Goal: Task Accomplishment & Management: Use online tool/utility

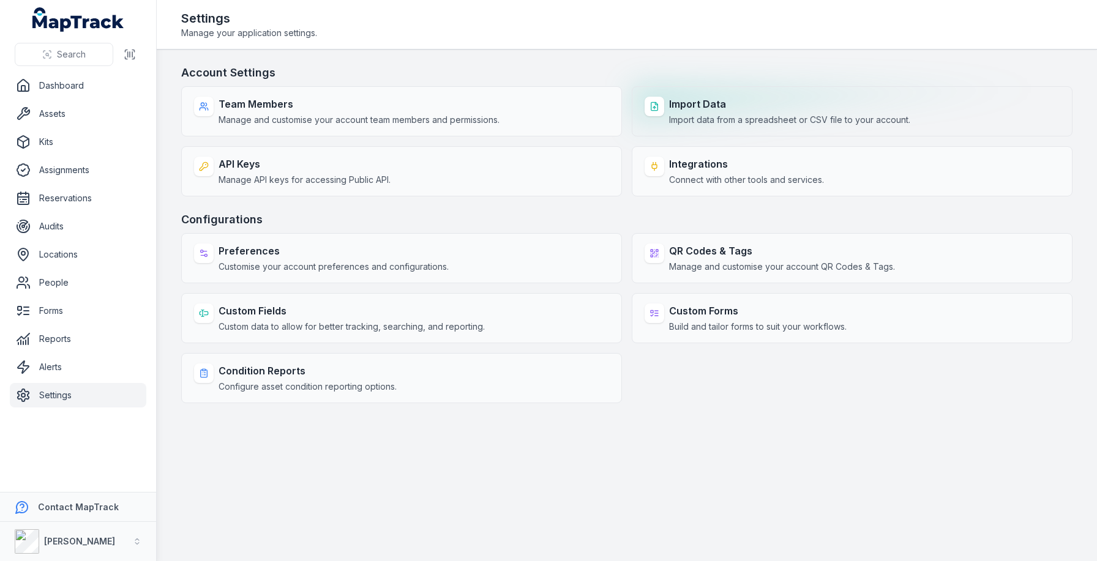
click at [721, 105] on strong "Import Data" at bounding box center [789, 104] width 241 height 15
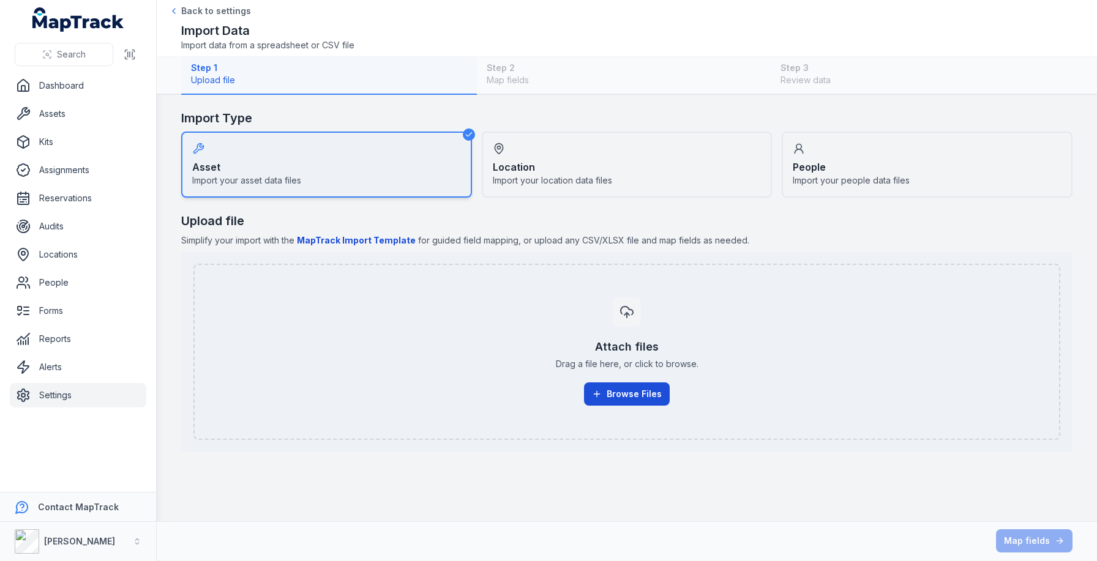
click at [631, 393] on button "Browse Files" at bounding box center [627, 393] width 86 height 23
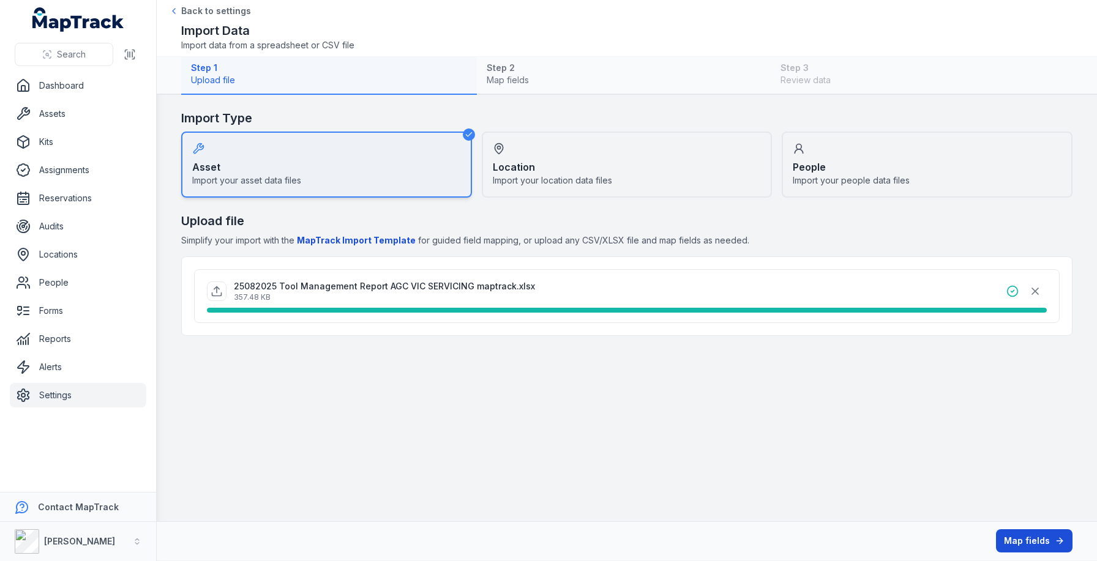
click at [1053, 539] on button "Map fields" at bounding box center [1034, 540] width 76 height 23
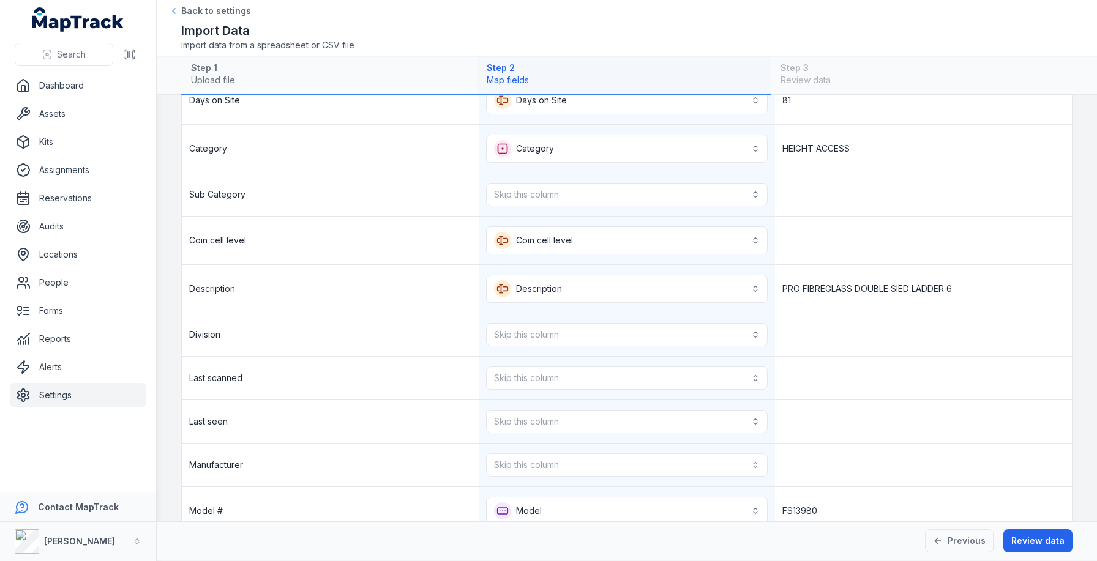
scroll to position [283, 0]
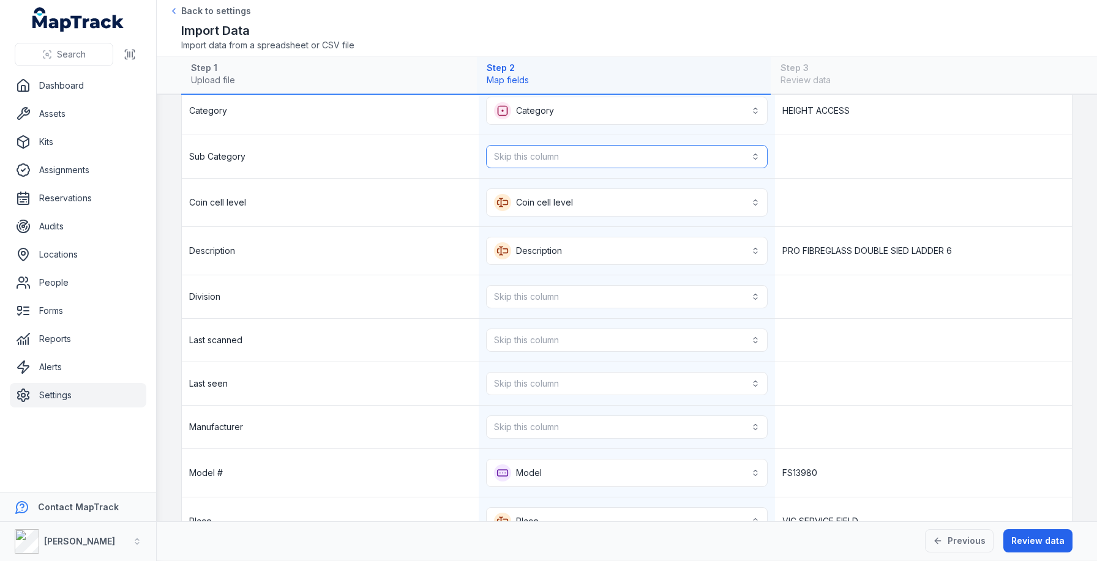
click at [570, 153] on button "Skip this column" at bounding box center [627, 156] width 282 height 23
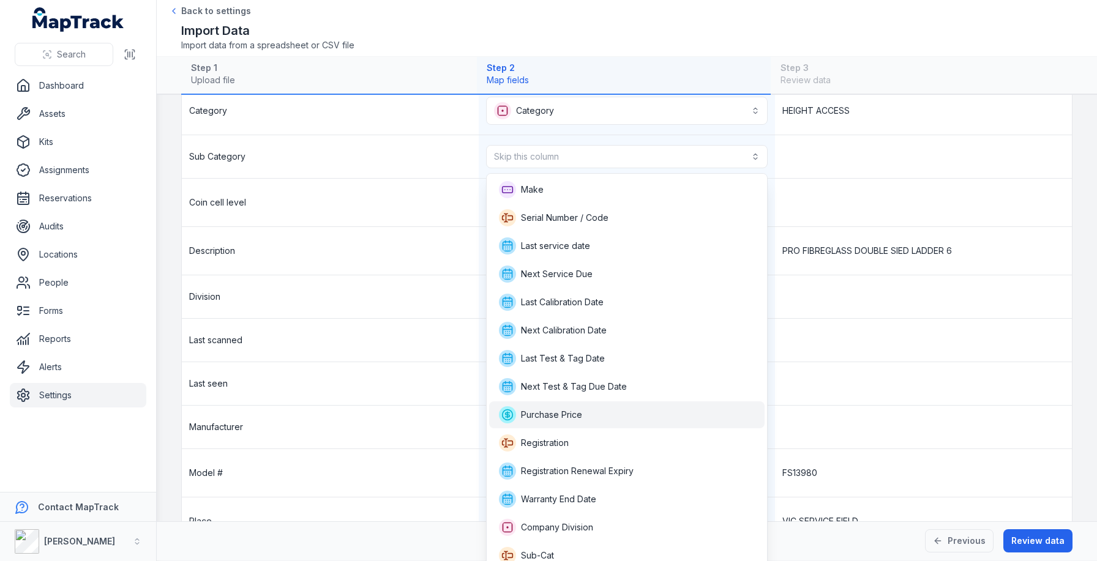
scroll to position [119, 0]
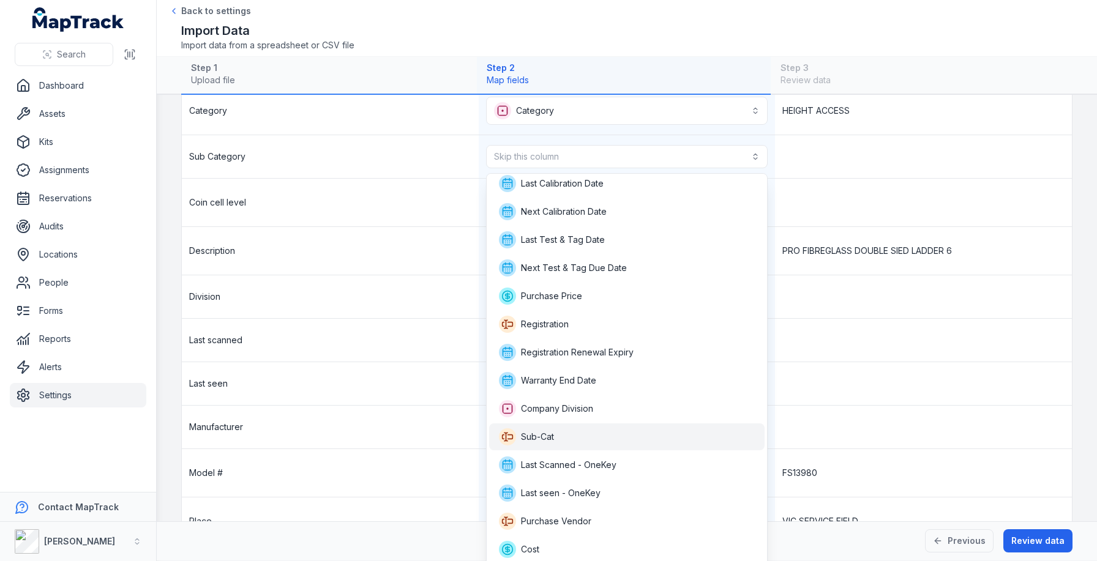
click at [576, 433] on div "Sub-Cat" at bounding box center [627, 436] width 256 height 17
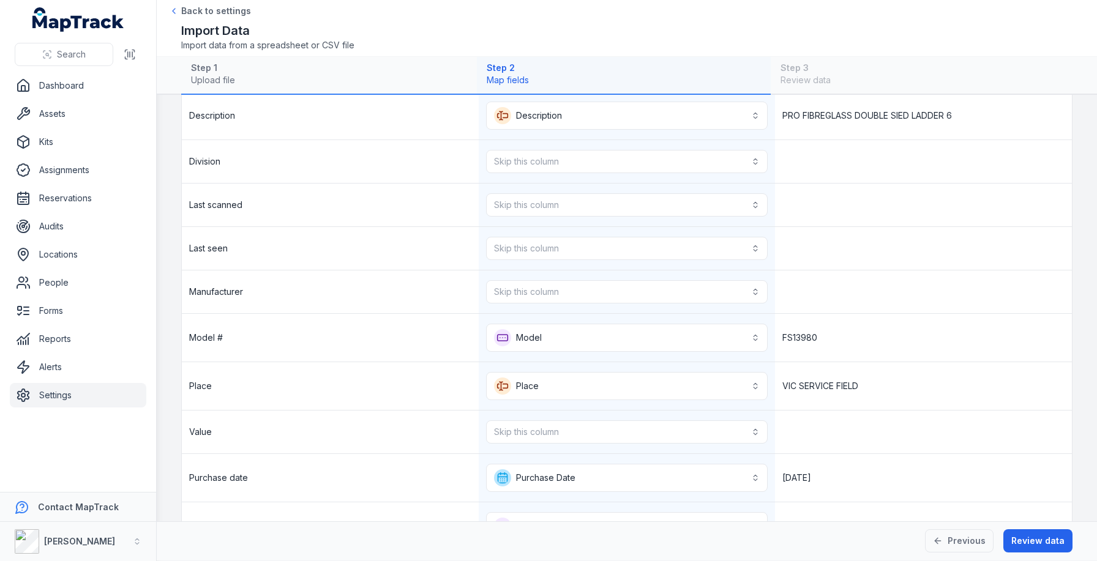
scroll to position [433, 0]
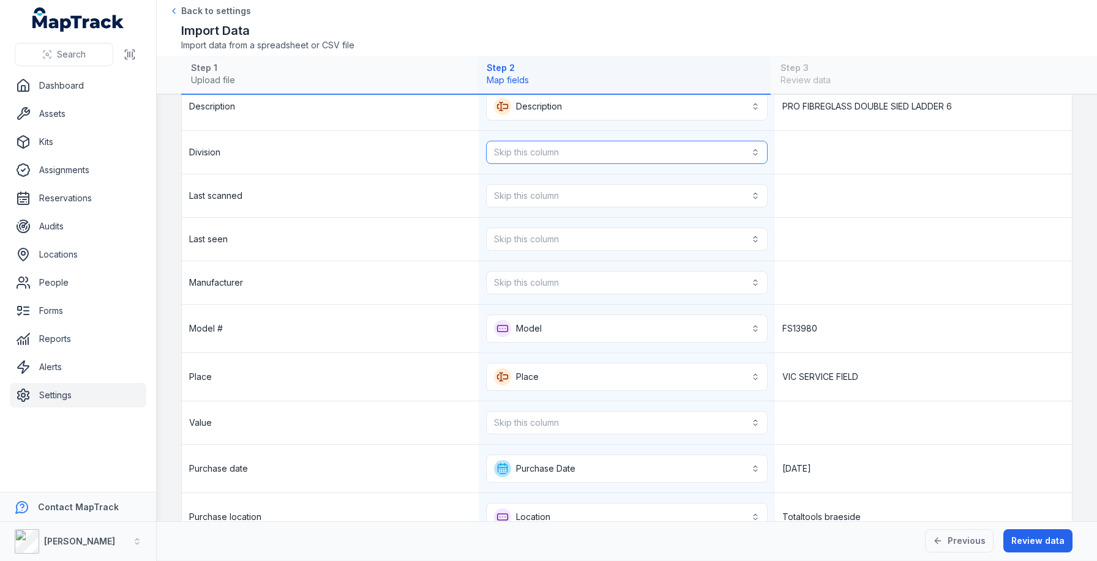
click at [527, 149] on button "Skip this column" at bounding box center [627, 152] width 282 height 23
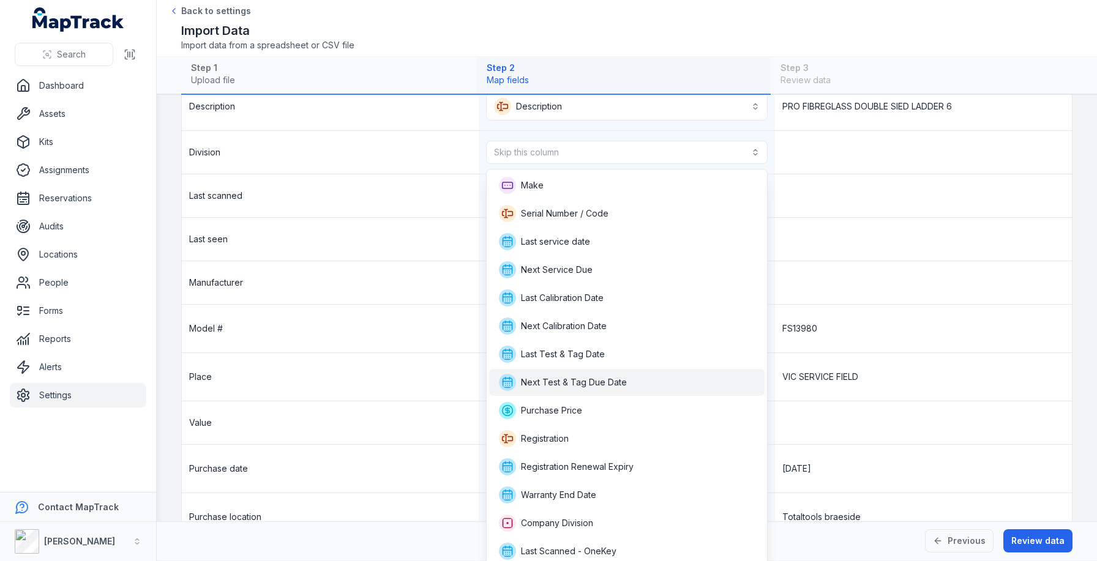
scroll to position [86, 0]
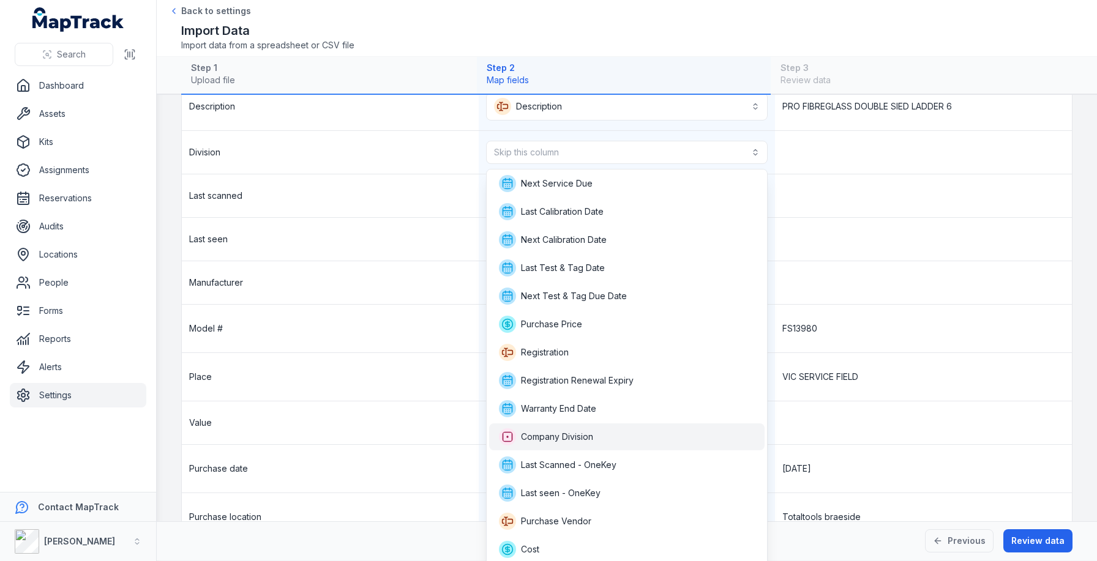
click at [556, 431] on span "Company Division" at bounding box center [557, 437] width 72 height 12
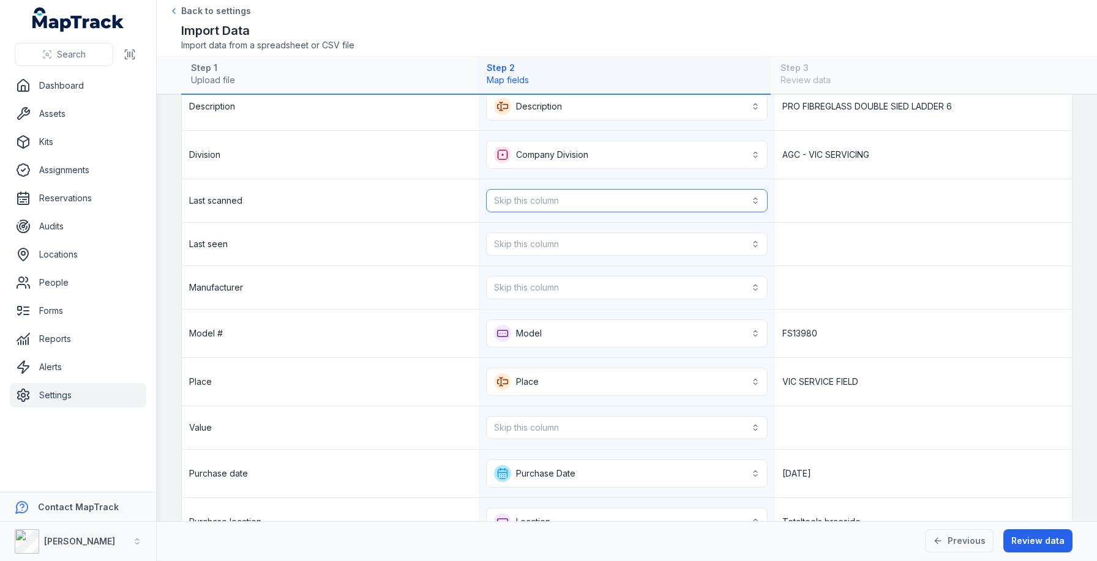
click at [590, 203] on button "Skip this column" at bounding box center [627, 200] width 282 height 23
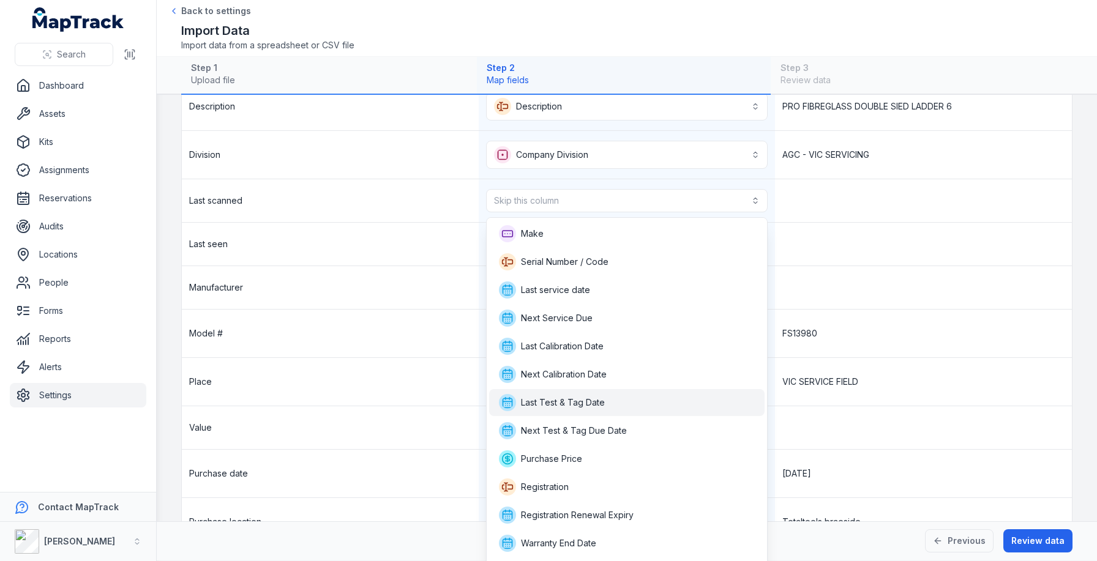
scroll to position [106, 0]
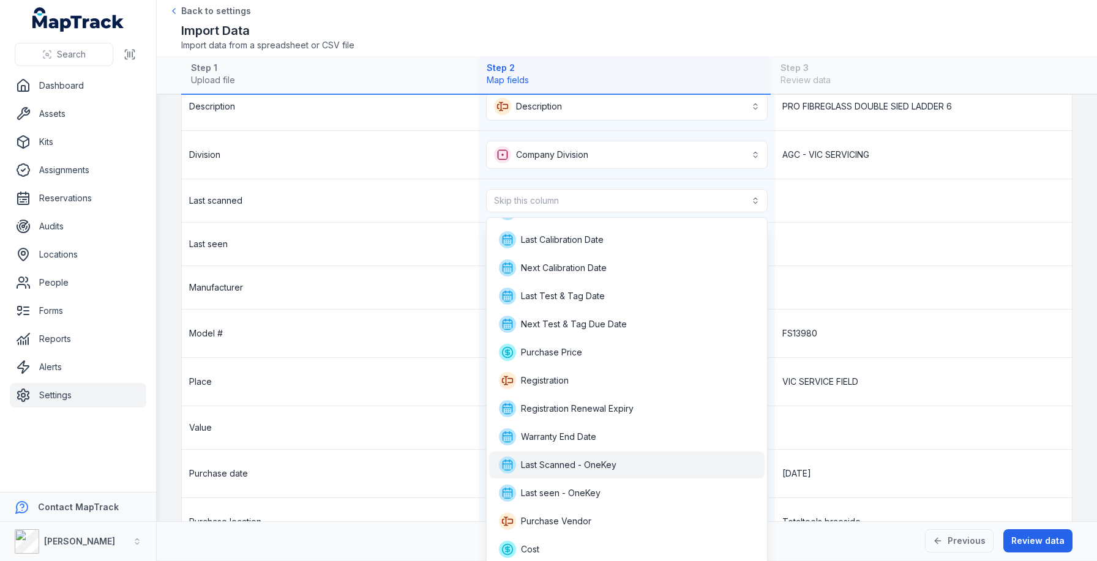
click at [558, 467] on span "Last Scanned - OneKey" at bounding box center [568, 465] width 95 height 12
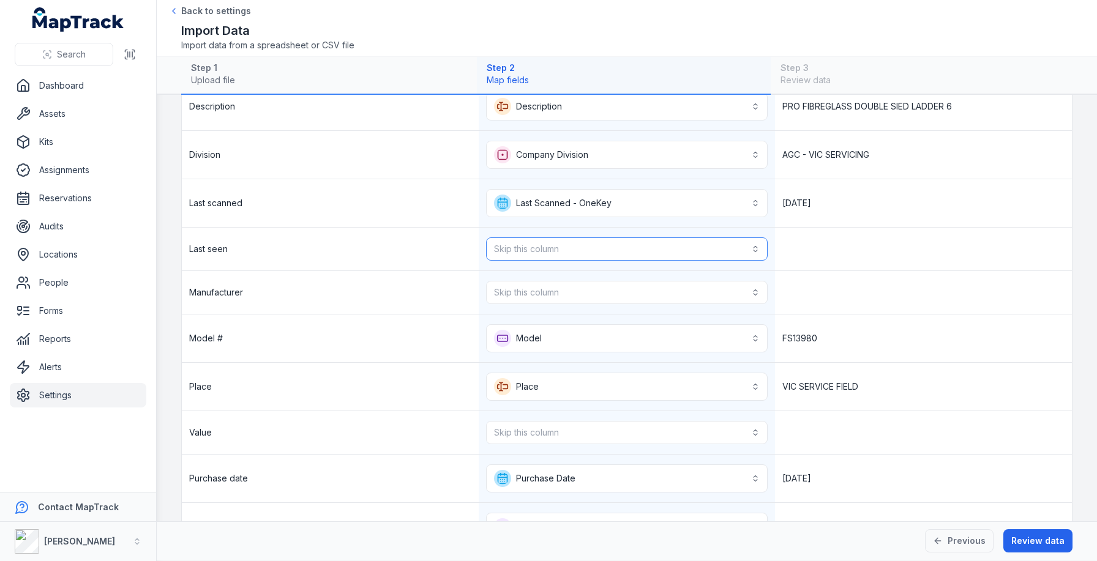
click at [539, 258] on button "Skip this column" at bounding box center [627, 248] width 282 height 23
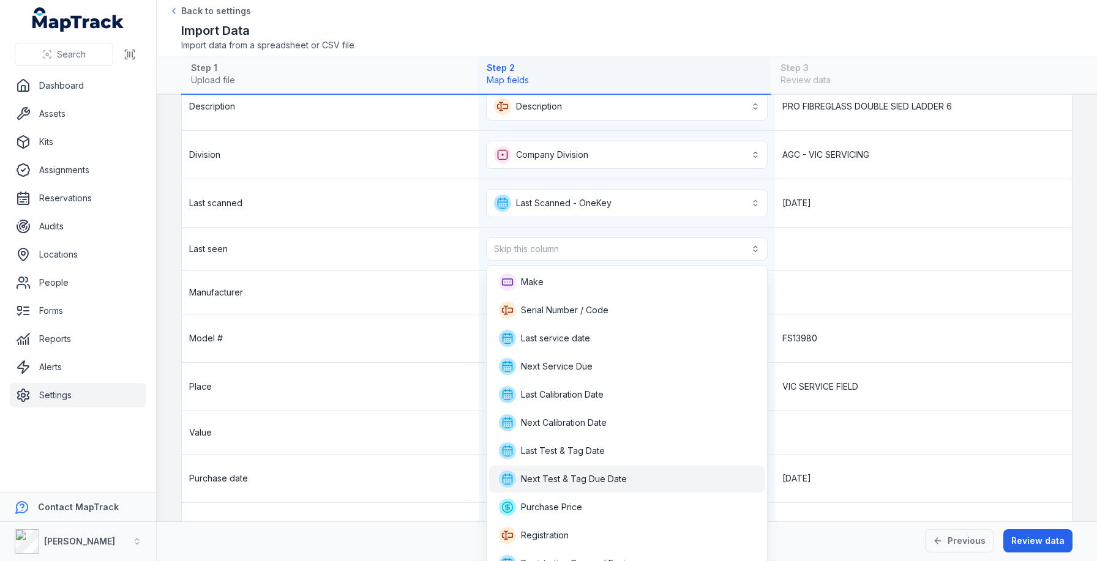
scroll to position [127, 0]
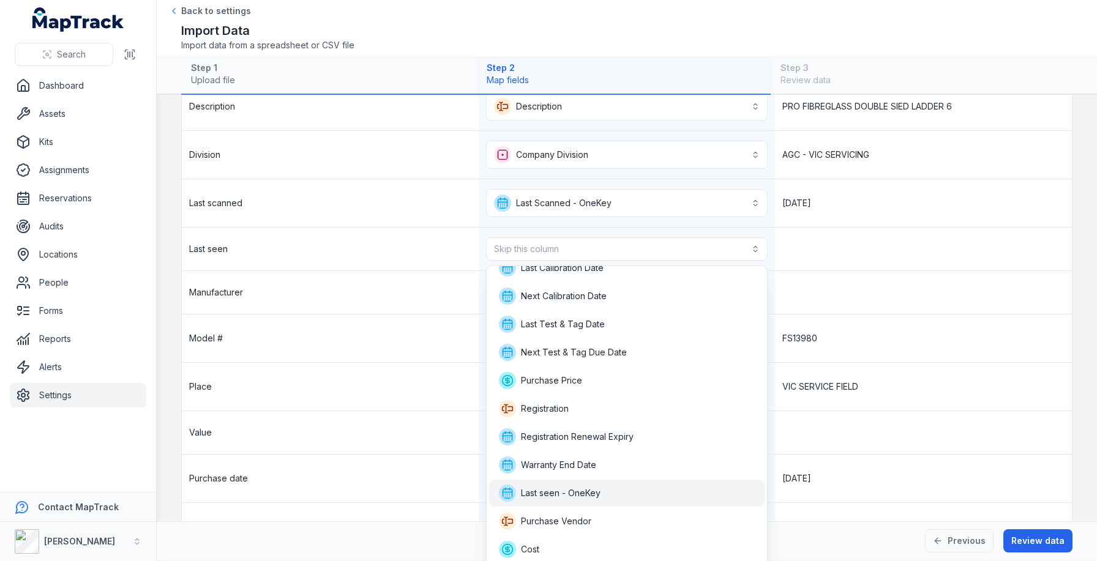
click at [587, 486] on span "Last seen - OneKey" at bounding box center [550, 493] width 102 height 17
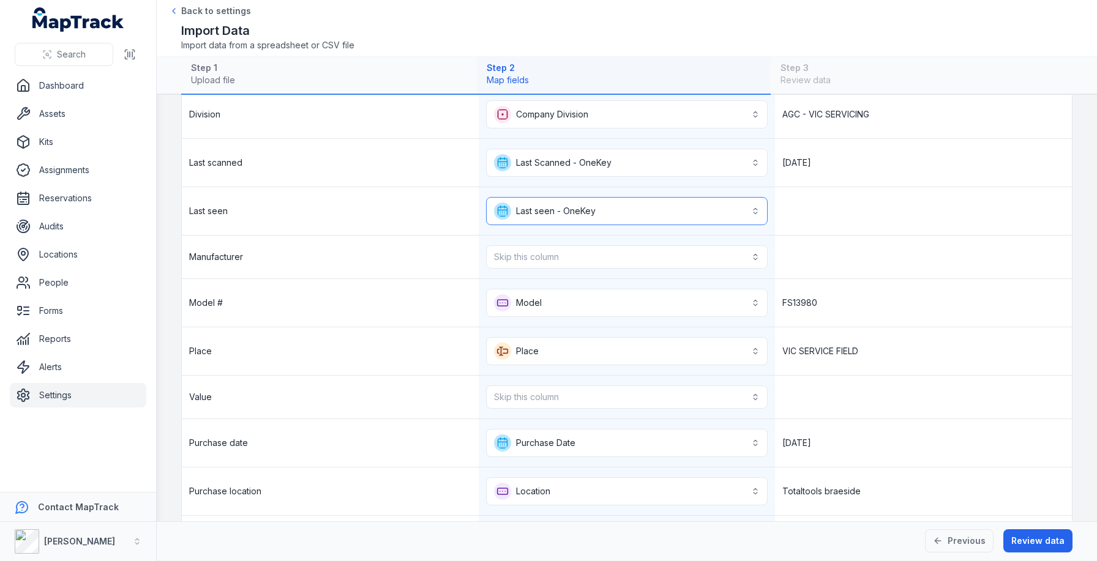
scroll to position [474, 0]
click at [592, 256] on button "Skip this column" at bounding box center [627, 256] width 282 height 23
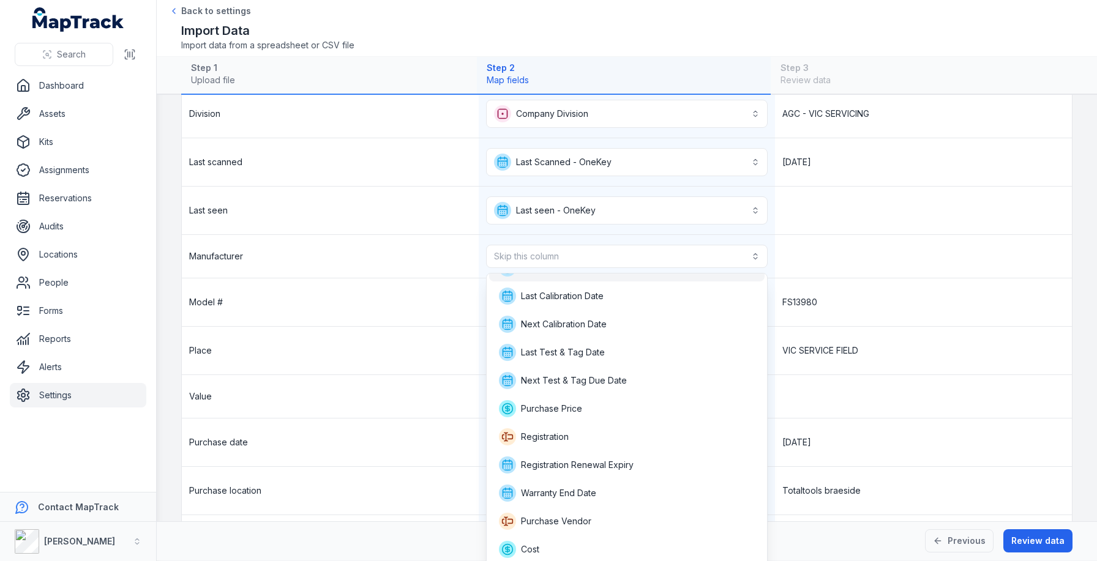
scroll to position [0, 0]
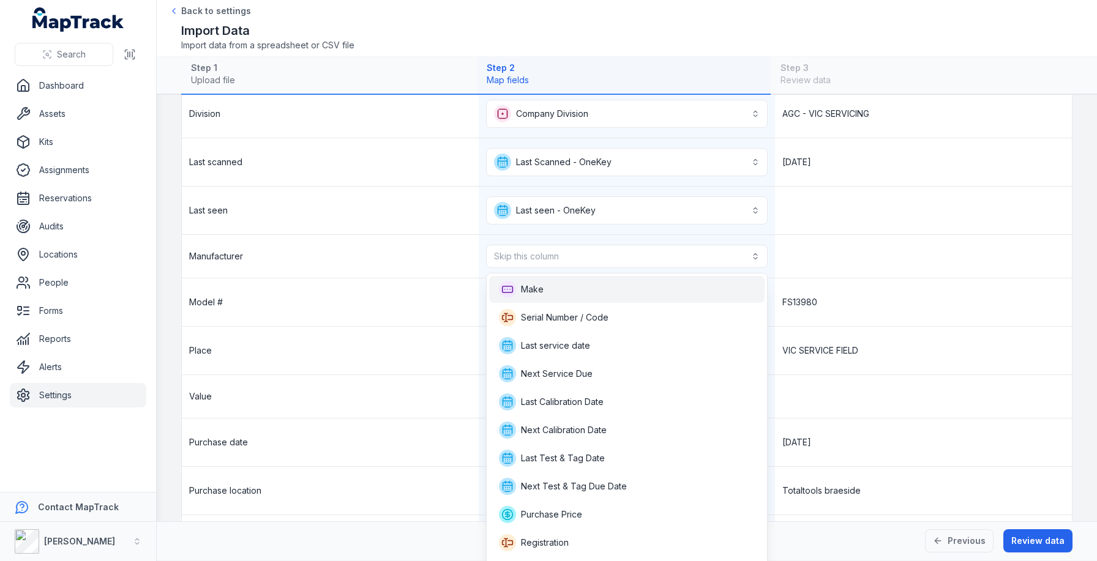
click at [565, 283] on div "Make" at bounding box center [627, 289] width 256 height 17
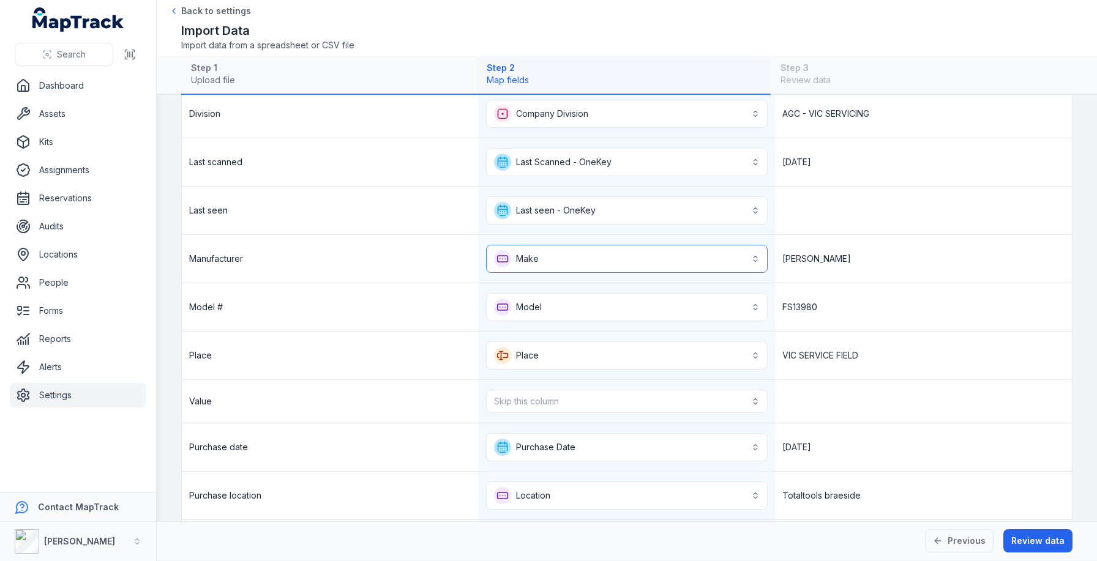
scroll to position [574, 0]
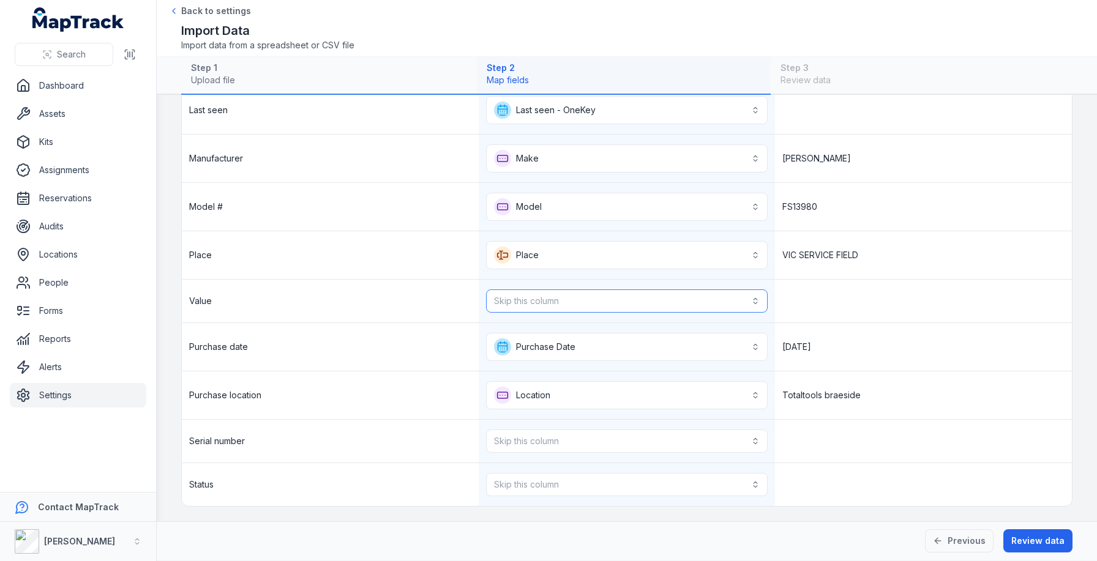
click at [542, 291] on button "Skip this column" at bounding box center [627, 300] width 282 height 23
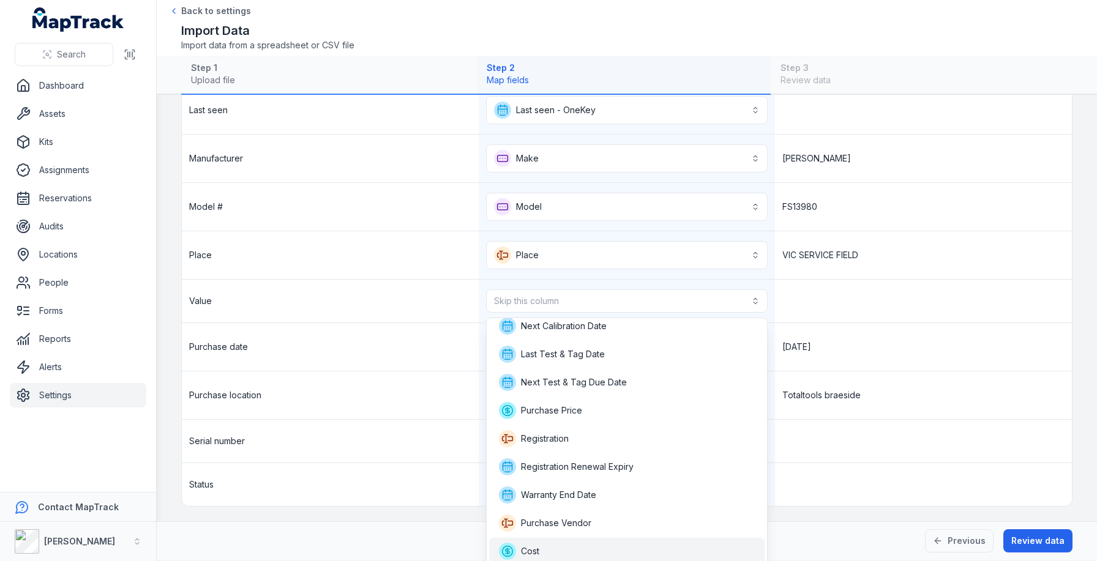
scroll to position [0, 0]
click at [574, 543] on div "Cost" at bounding box center [627, 550] width 256 height 17
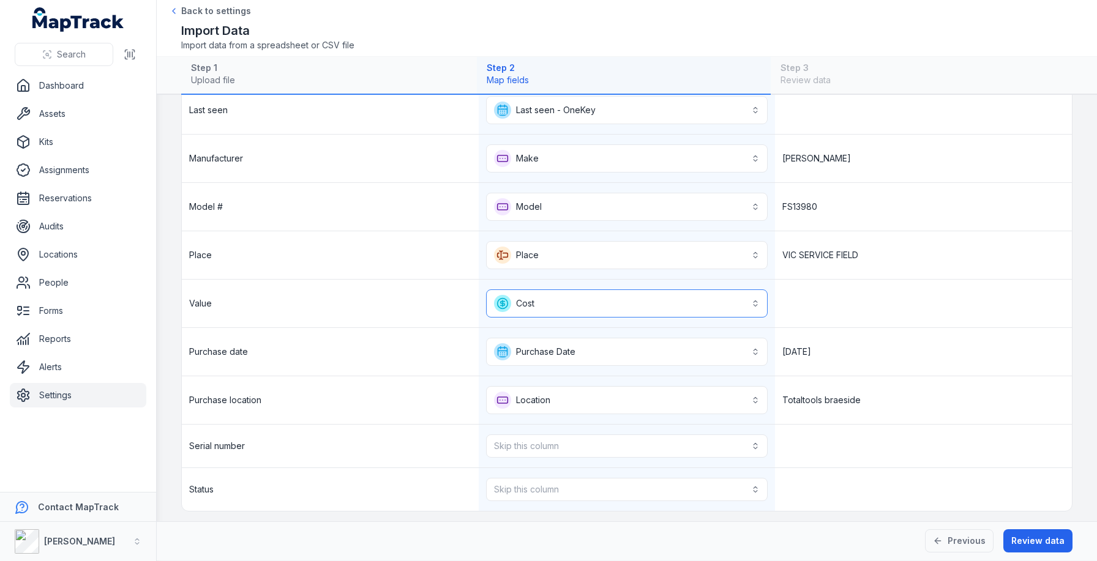
scroll to position [579, 0]
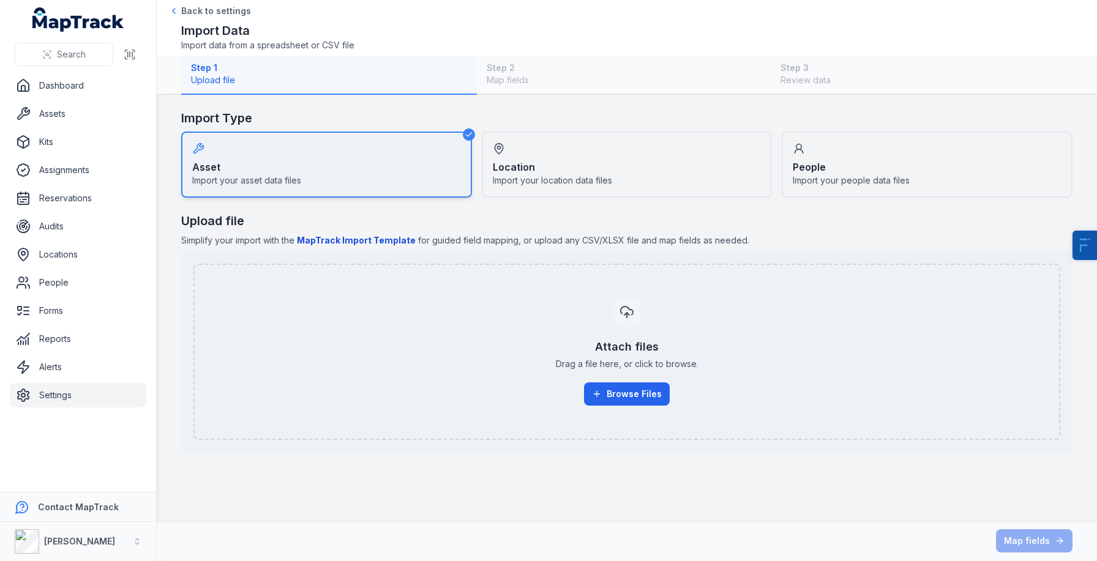
click at [619, 407] on div "Attach files Drag a file here, or click to browse. Browse Files" at bounding box center [627, 351] width 840 height 127
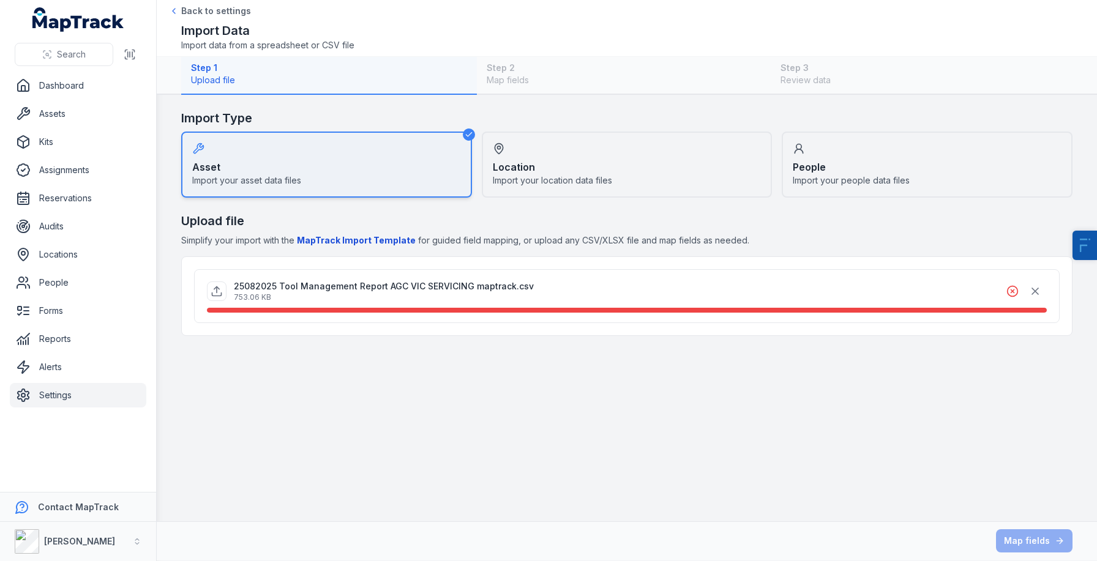
click at [735, 296] on div "25082025 Tool Management Report AGC VIC SERVICING maptrack.csv 753.06 KB" at bounding box center [627, 291] width 840 height 23
click at [1016, 289] on circle at bounding box center [1012, 291] width 10 height 10
click at [1029, 289] on icon "button" at bounding box center [1035, 291] width 12 height 12
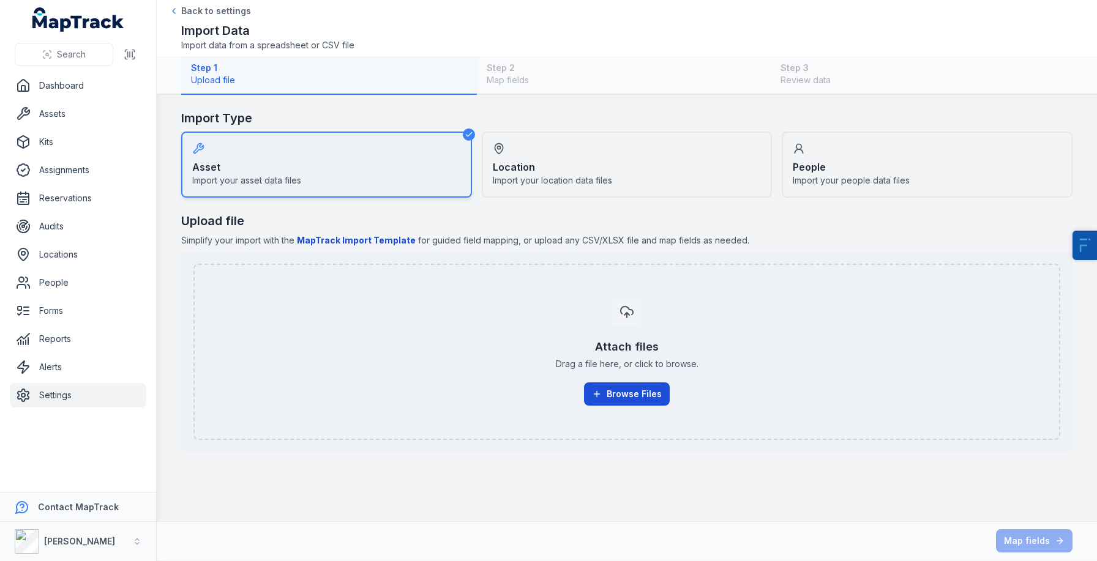
click at [621, 397] on button "Browse Files" at bounding box center [627, 393] width 86 height 23
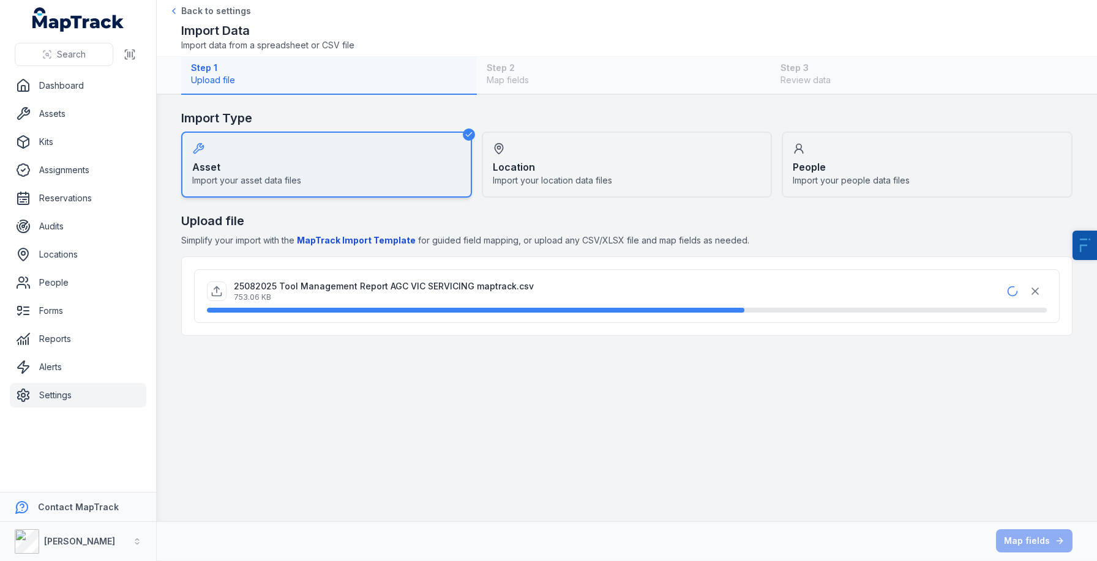
click at [745, 221] on h2 "Upload file" at bounding box center [626, 220] width 891 height 17
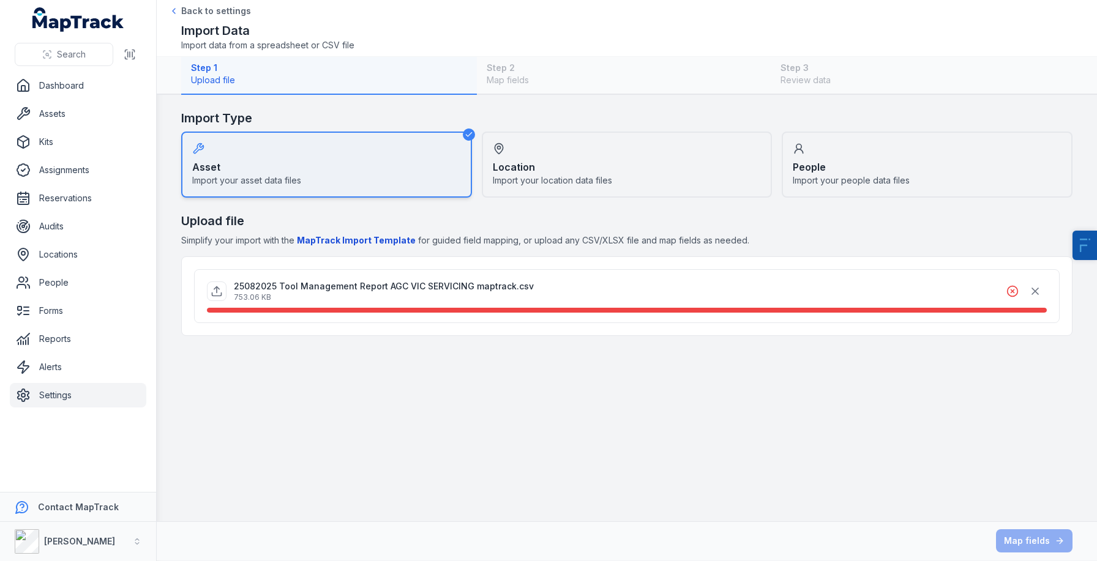
click at [550, 559] on div "Map fields" at bounding box center [627, 540] width 940 height 39
click at [1040, 294] on icon "button" at bounding box center [1035, 291] width 12 height 12
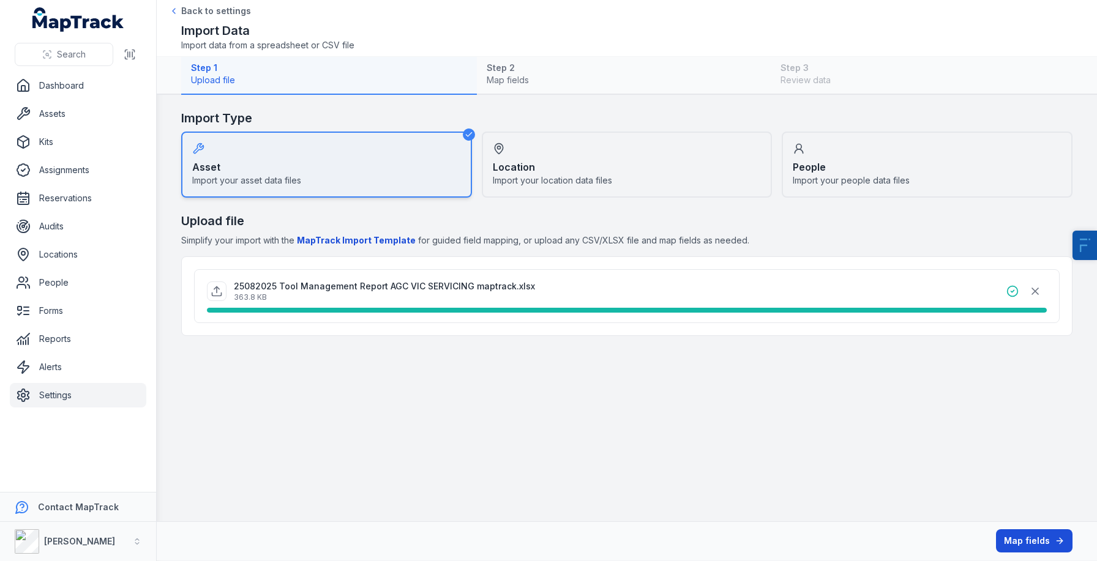
click at [1025, 540] on button "Map fields" at bounding box center [1034, 540] width 76 height 23
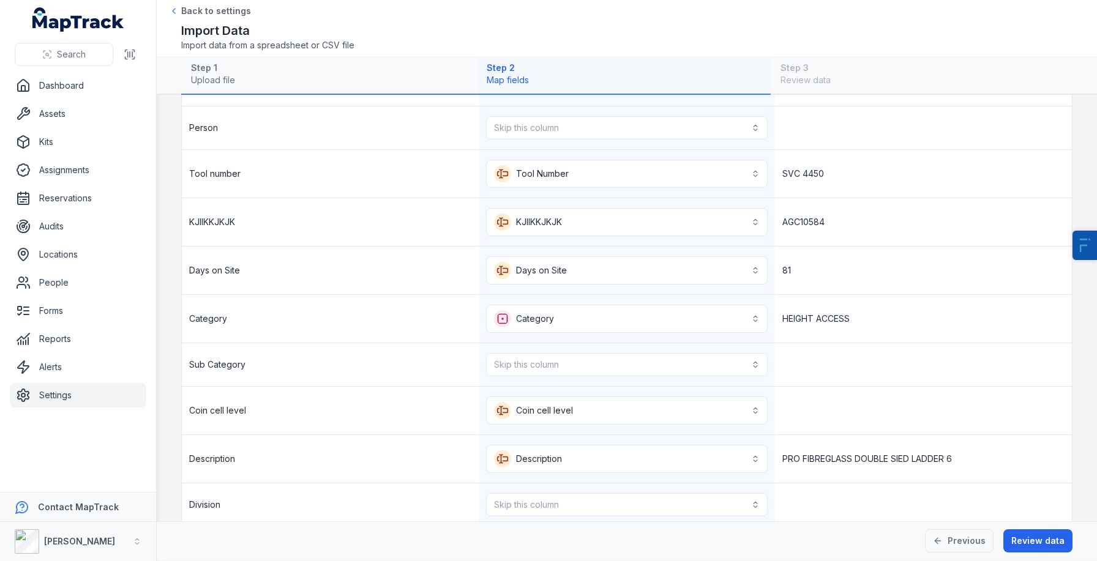
scroll to position [18, 0]
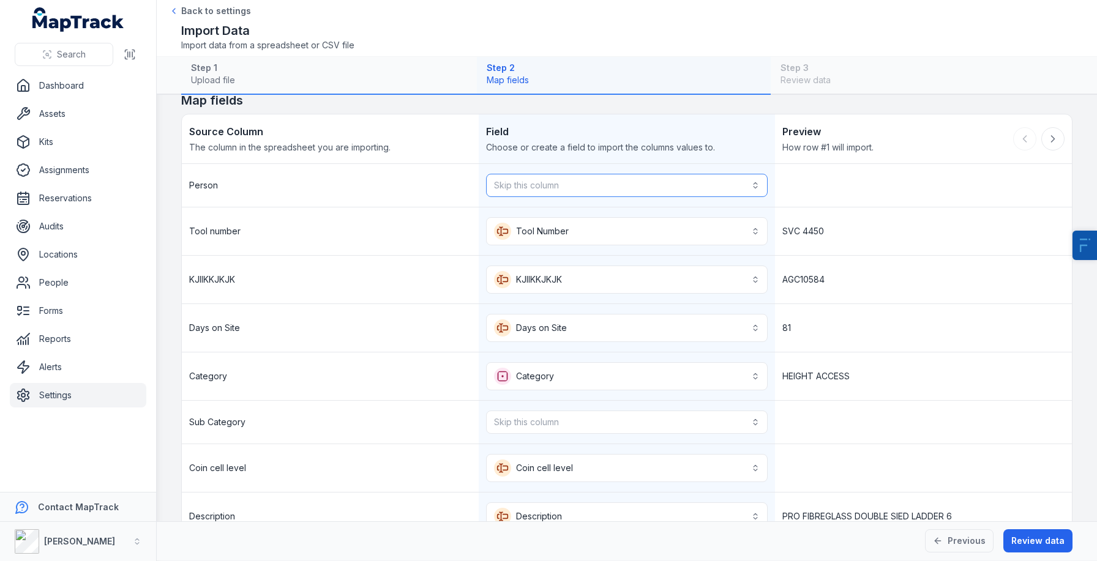
click at [666, 190] on button "Skip this column" at bounding box center [627, 185] width 282 height 23
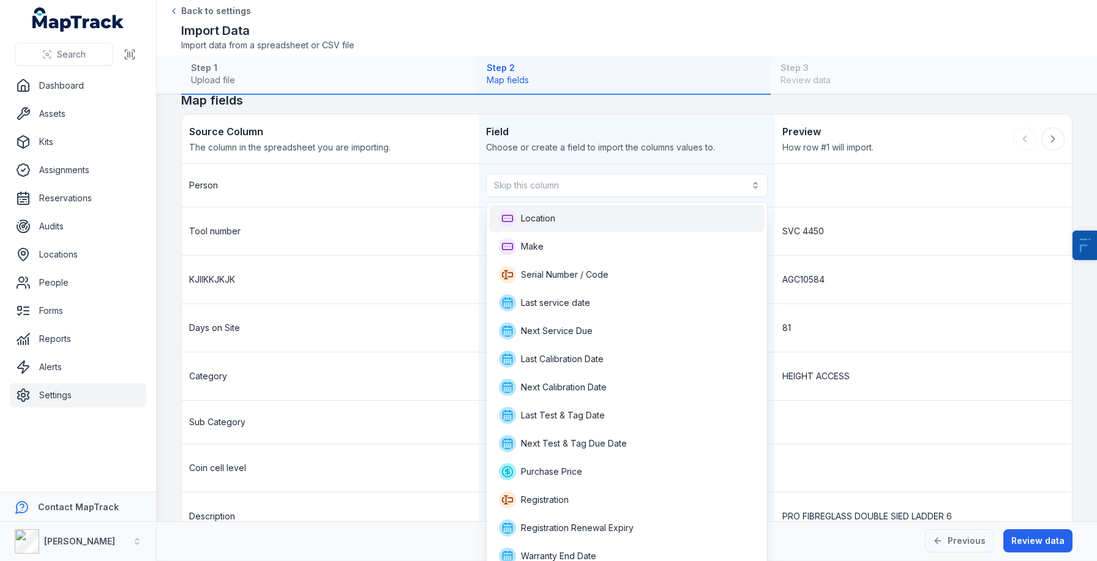
click at [640, 215] on div "Location" at bounding box center [627, 218] width 256 height 17
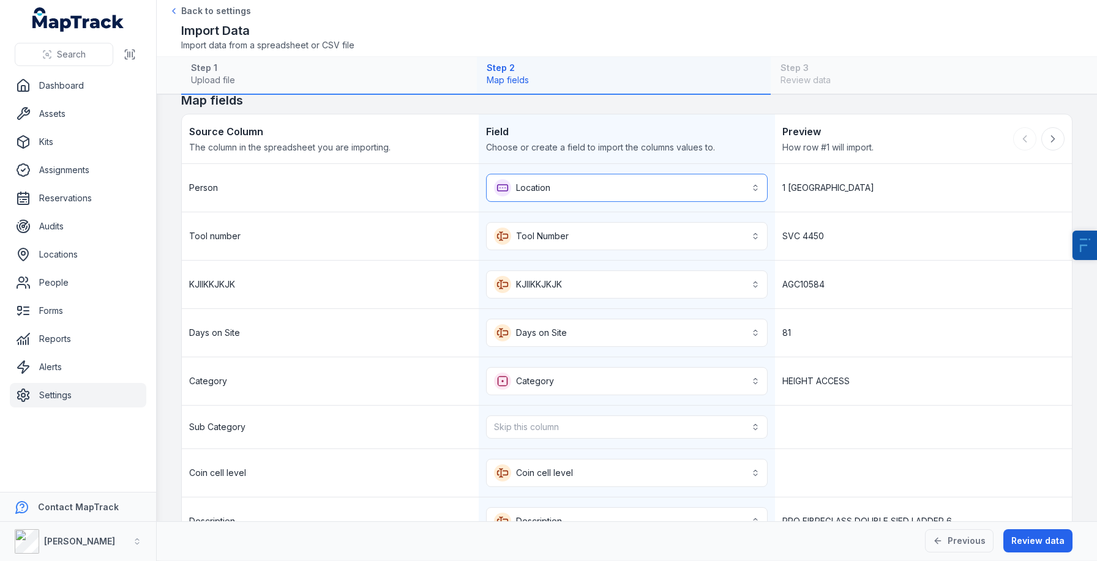
scroll to position [166, 0]
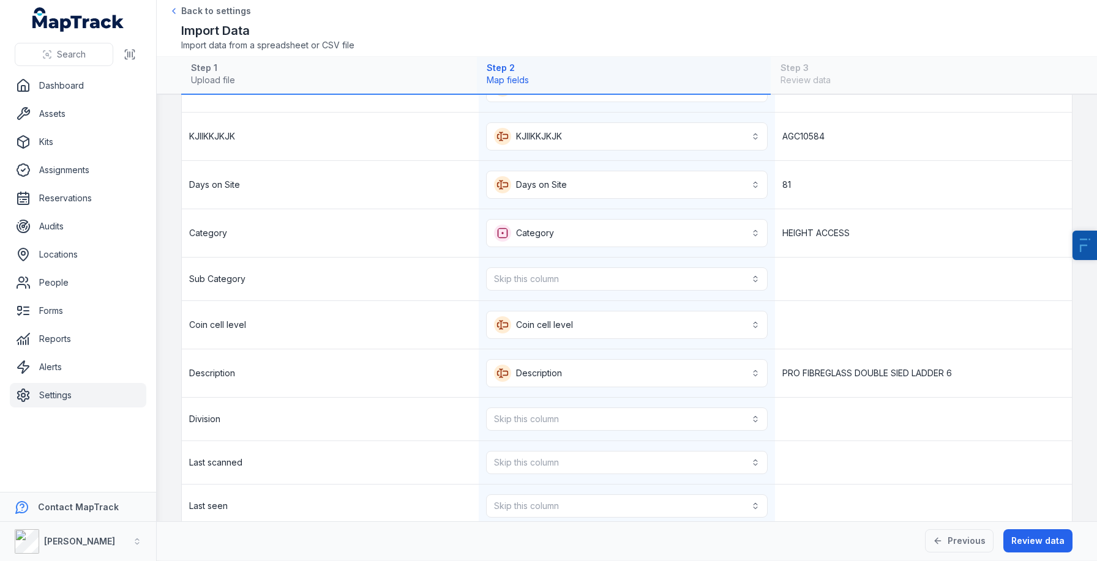
click at [611, 291] on div "Skip this column" at bounding box center [627, 279] width 297 height 43
click at [631, 282] on button "Skip this column" at bounding box center [627, 278] width 282 height 23
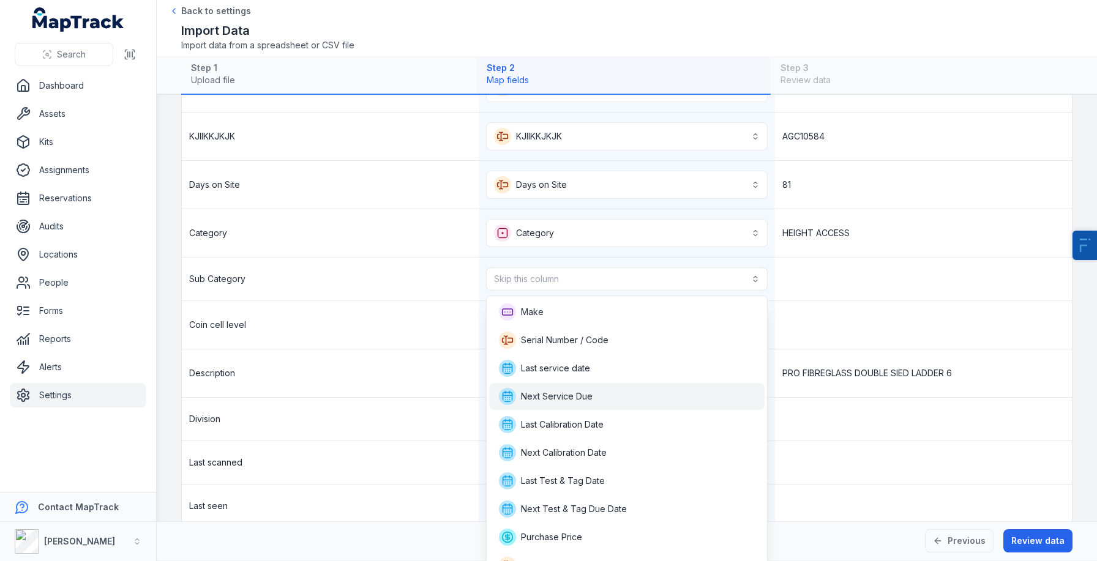
scroll to position [185, 0]
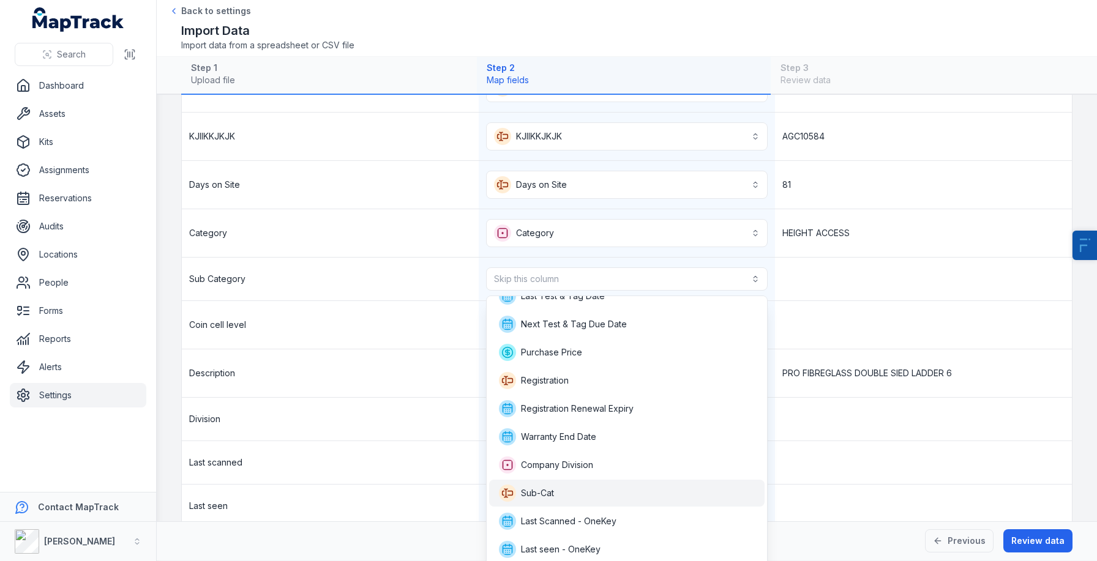
click at [601, 482] on div "Sub-Cat" at bounding box center [627, 493] width 276 height 27
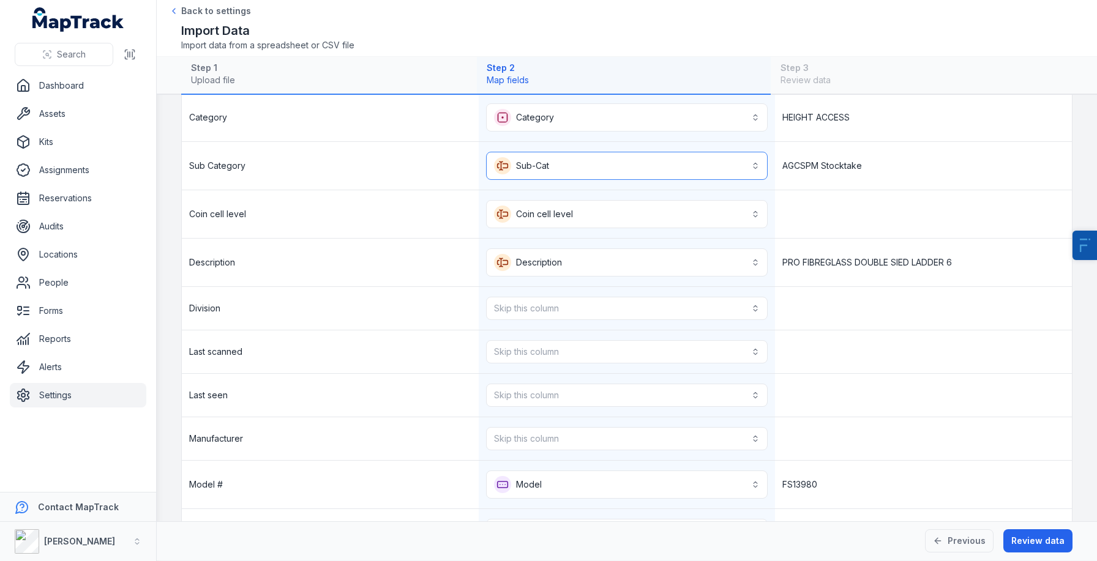
scroll to position [292, 0]
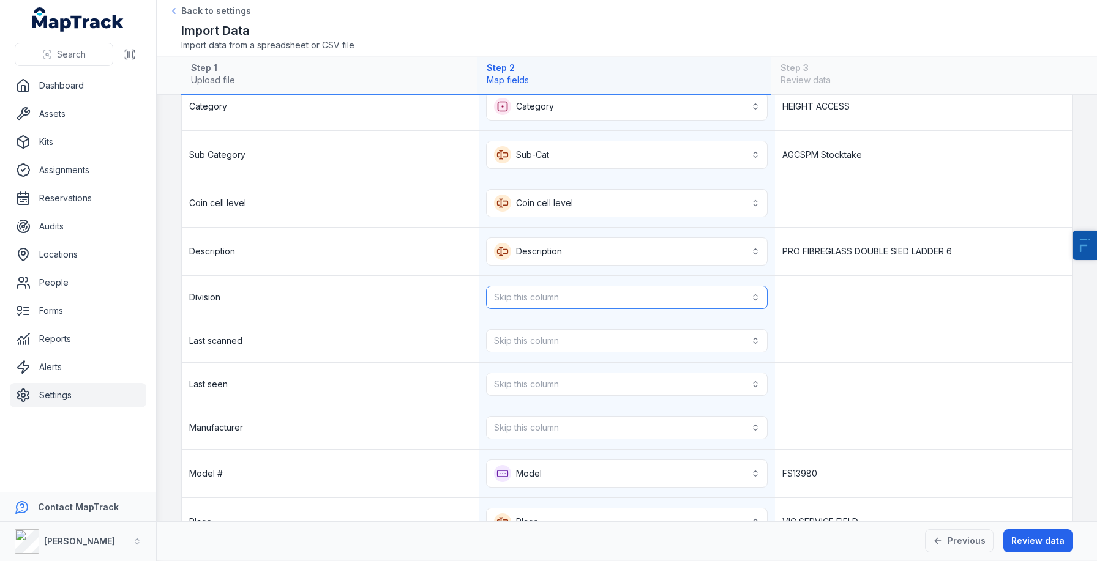
click at [586, 289] on button "Skip this column" at bounding box center [627, 297] width 282 height 23
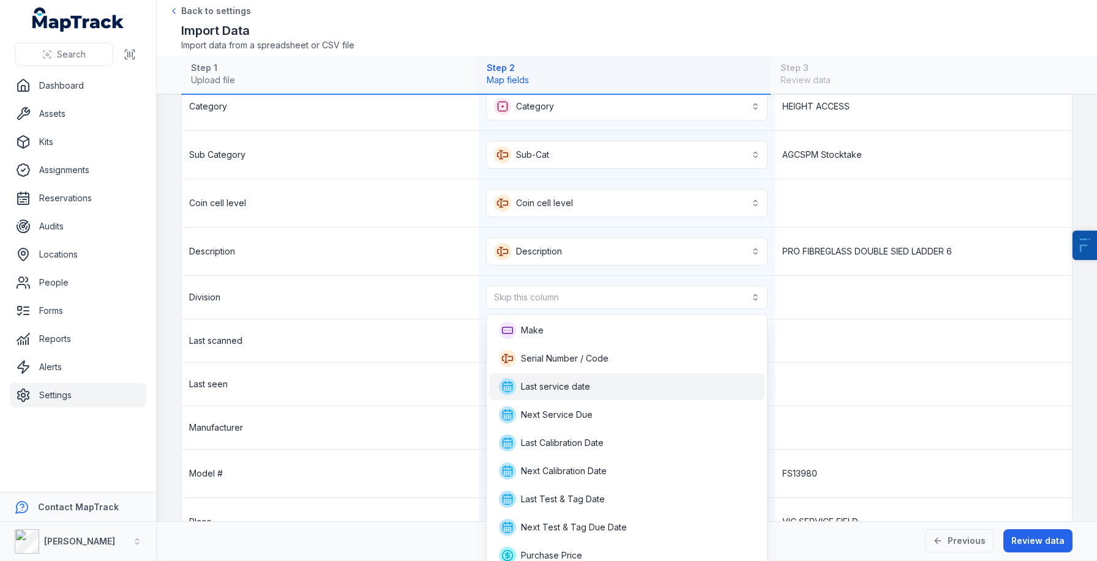
scroll to position [175, 0]
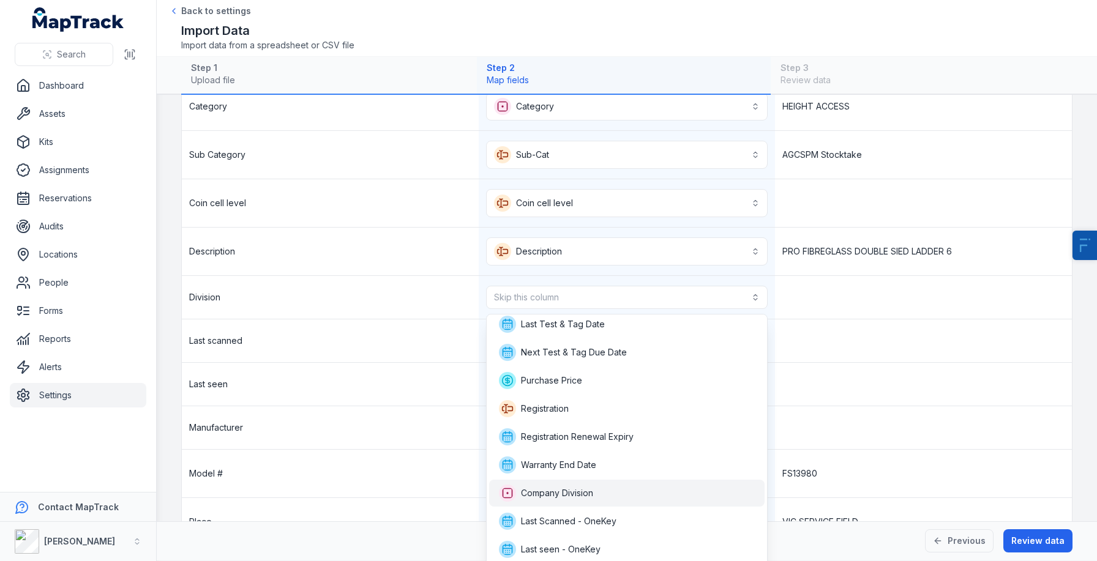
click at [598, 483] on div "Company Division" at bounding box center [627, 493] width 276 height 27
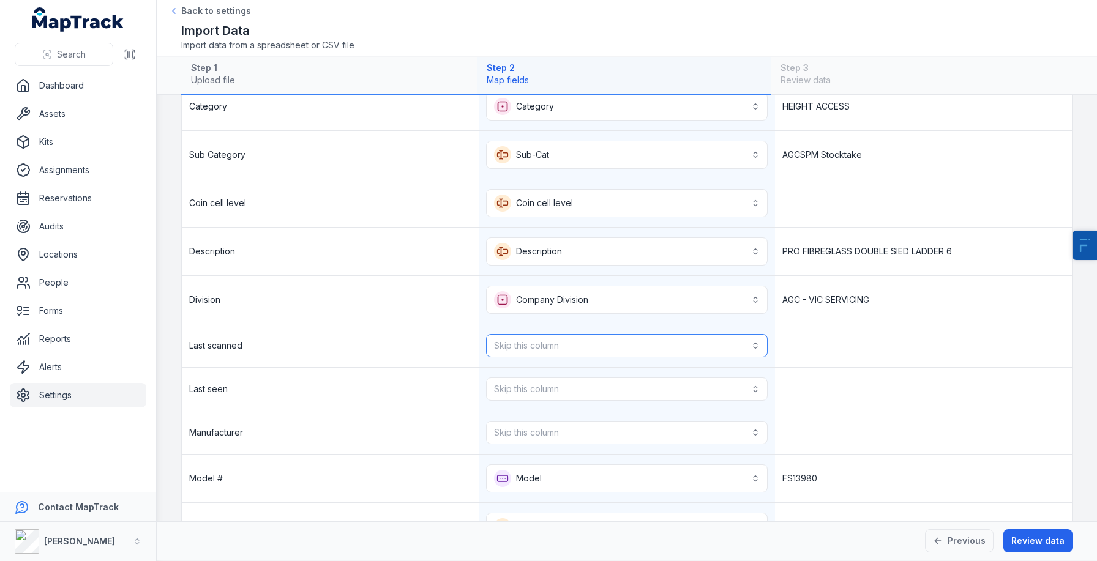
click at [603, 357] on button "Skip this column" at bounding box center [627, 345] width 282 height 23
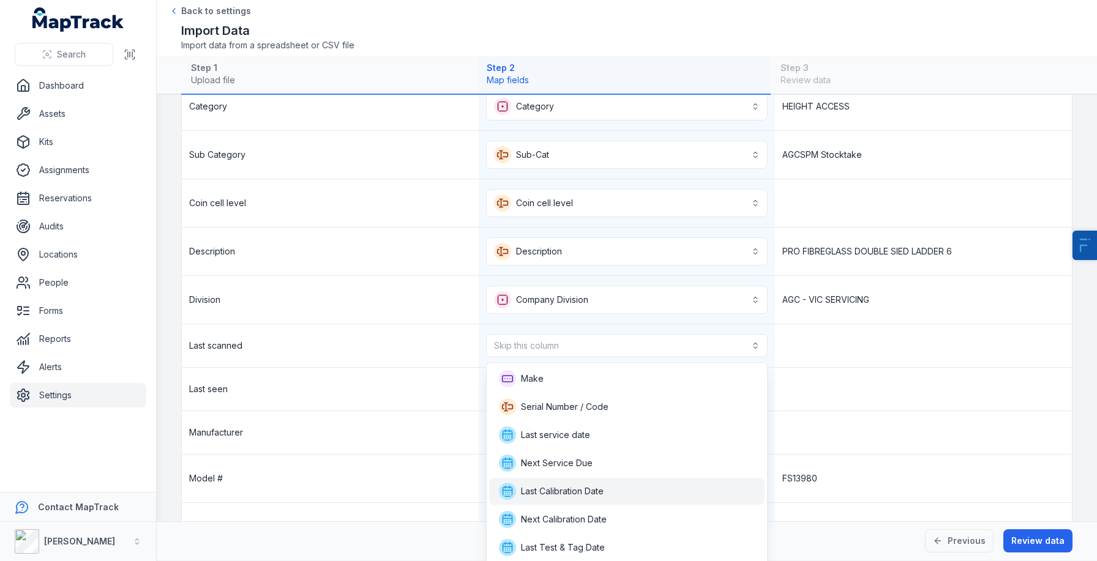
scroll to position [195, 0]
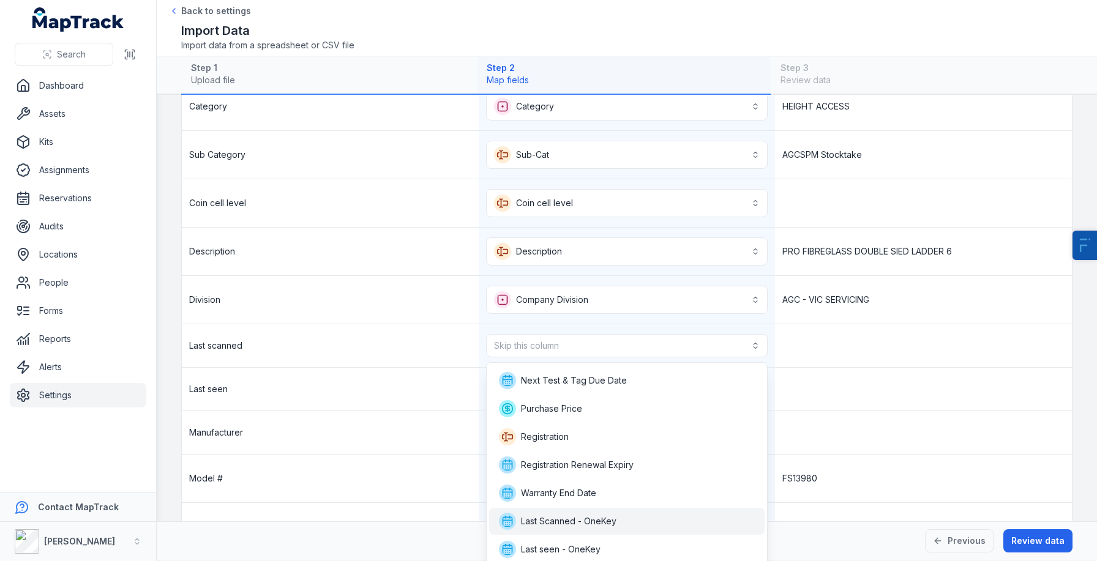
click at [598, 523] on span "Last Scanned - OneKey" at bounding box center [568, 521] width 95 height 12
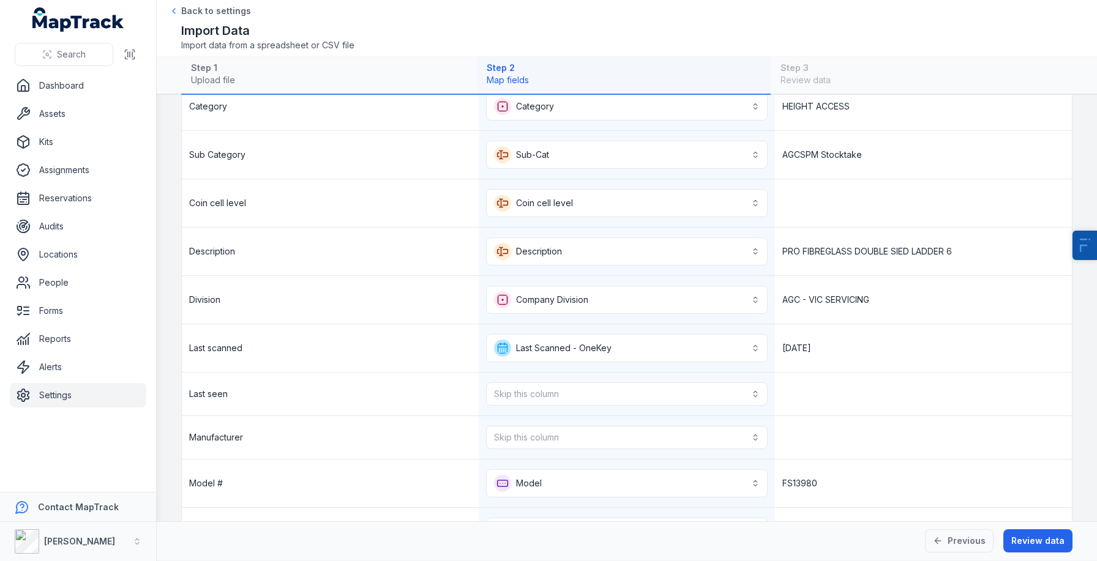
click at [580, 375] on div "Skip this column" at bounding box center [627, 394] width 297 height 43
click at [578, 383] on button "Skip this column" at bounding box center [627, 393] width 282 height 23
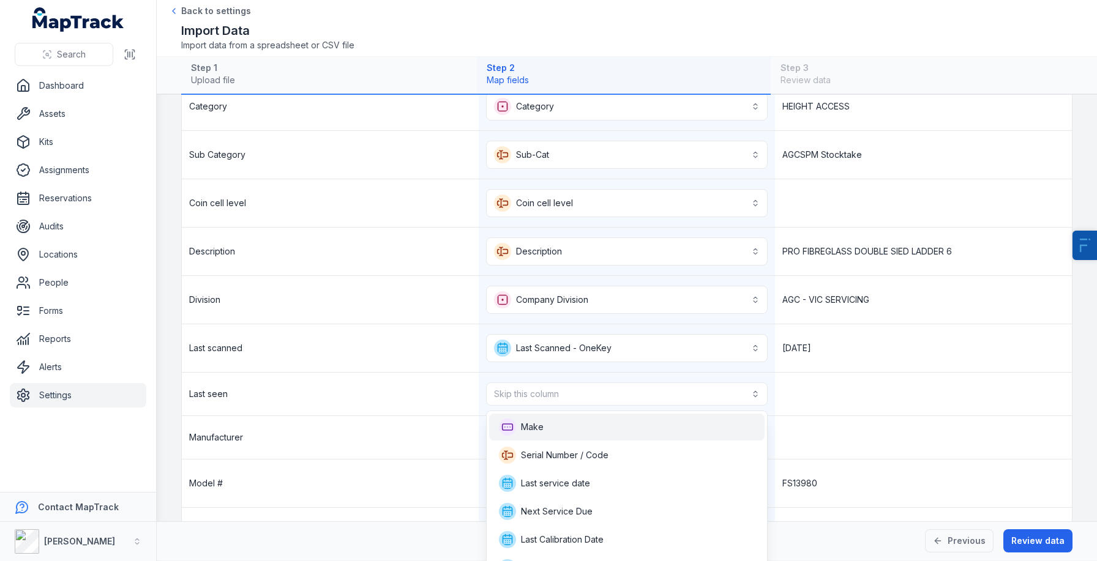
scroll to position [215, 0]
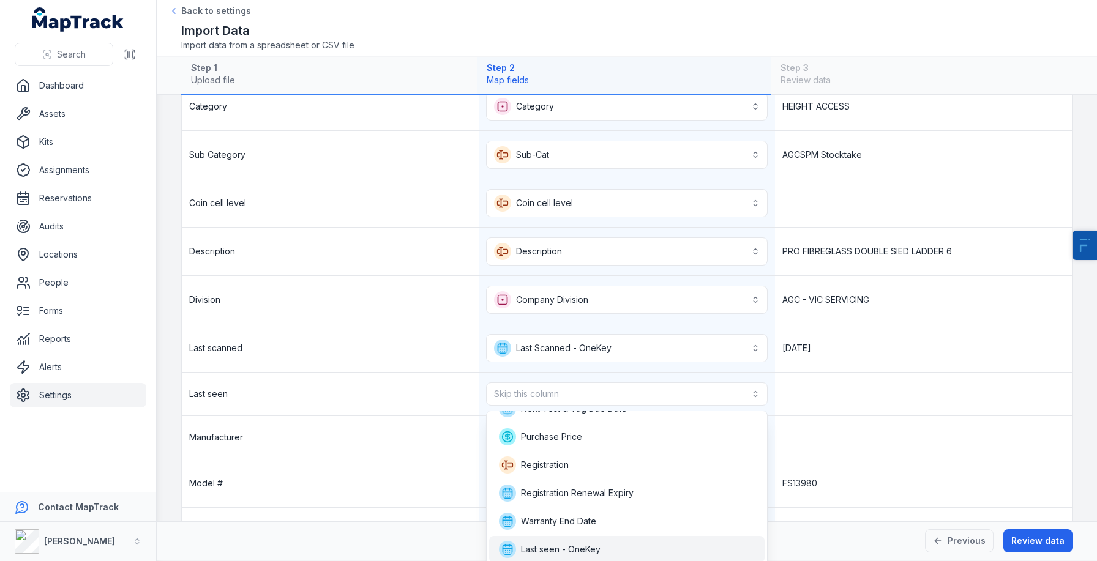
click at [581, 542] on span "Last seen - OneKey" at bounding box center [550, 549] width 102 height 17
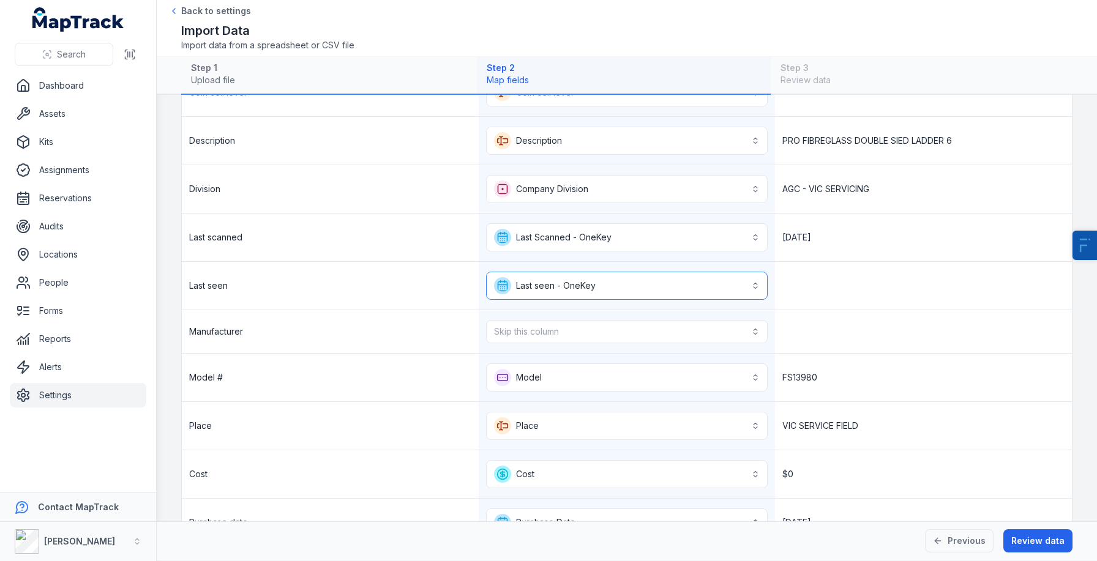
scroll to position [413, 0]
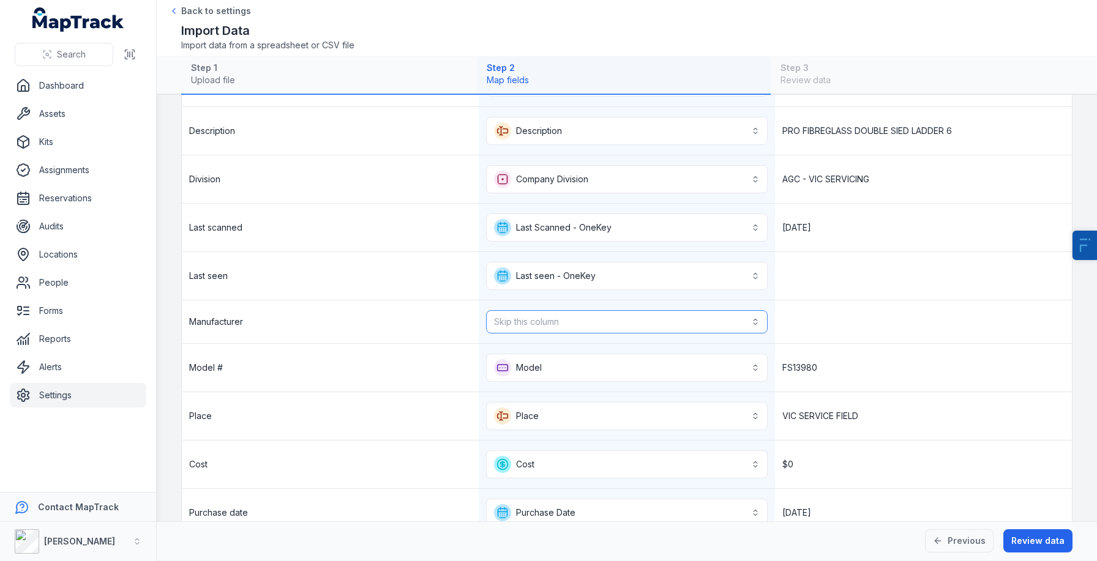
click at [560, 329] on button "Skip this column" at bounding box center [627, 321] width 282 height 23
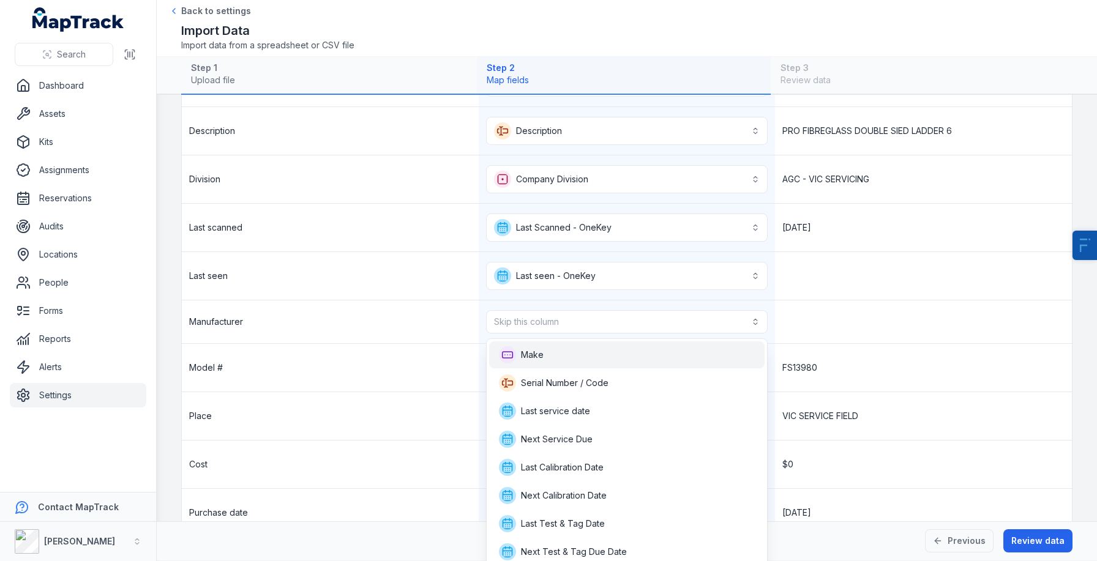
click at [567, 358] on div "Make" at bounding box center [627, 354] width 256 height 17
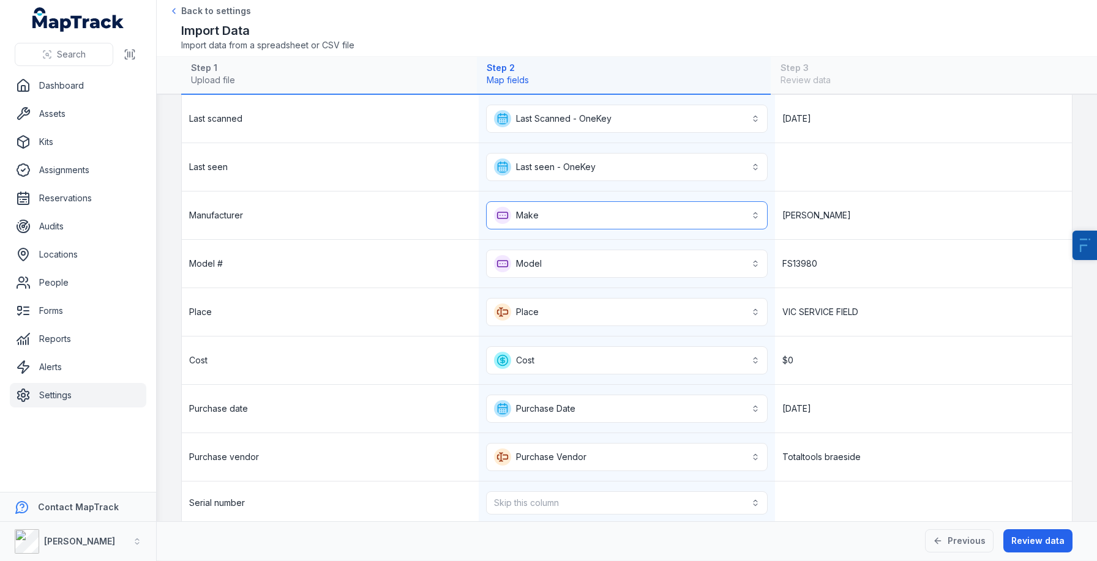
scroll to position [584, 0]
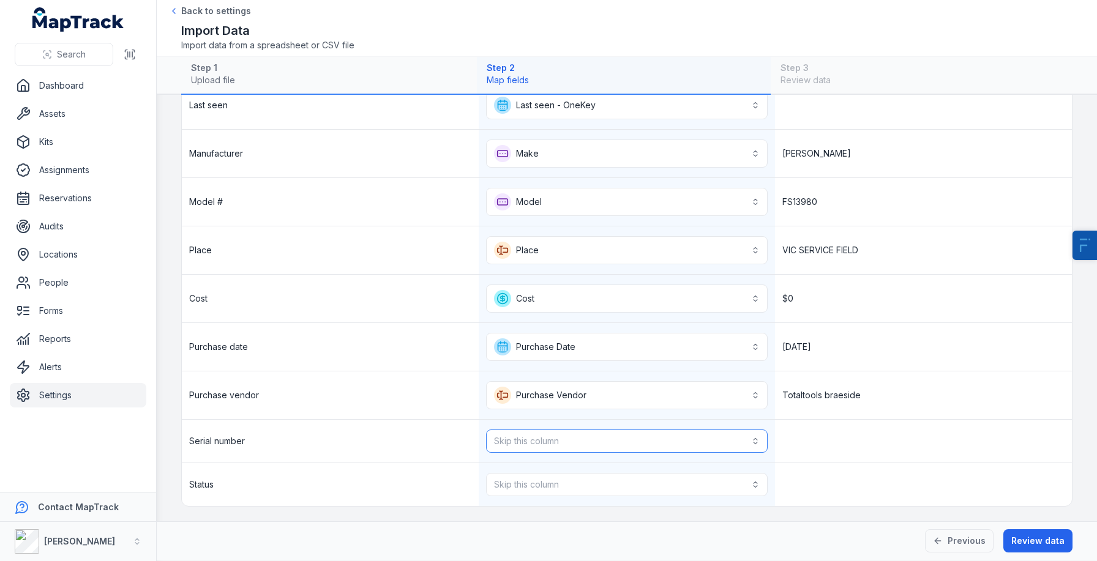
click at [538, 440] on button "Skip this column" at bounding box center [627, 441] width 282 height 23
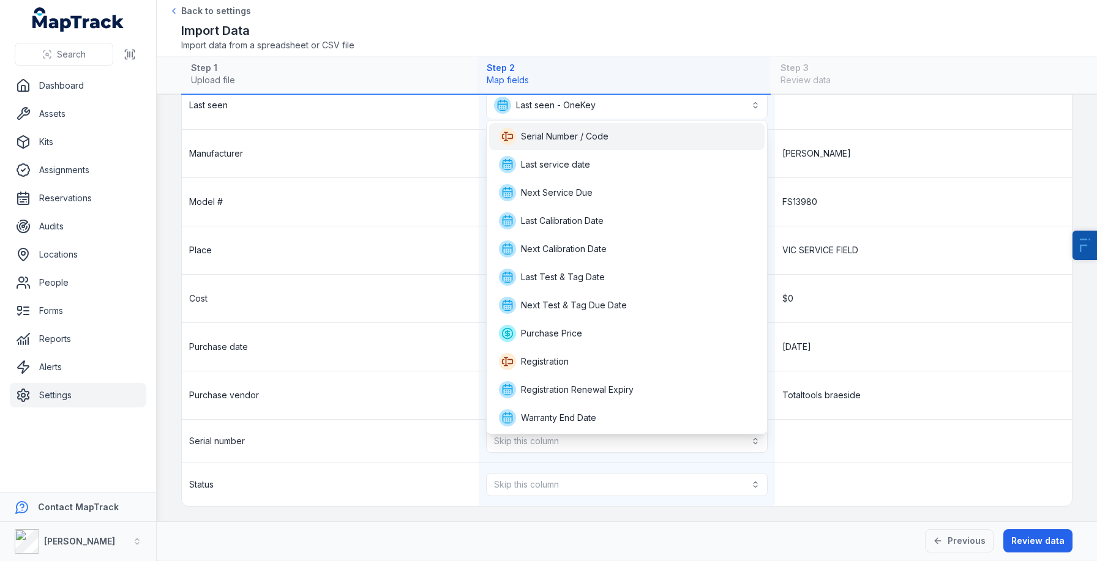
click at [628, 139] on div "Serial Number / Code" at bounding box center [627, 136] width 256 height 17
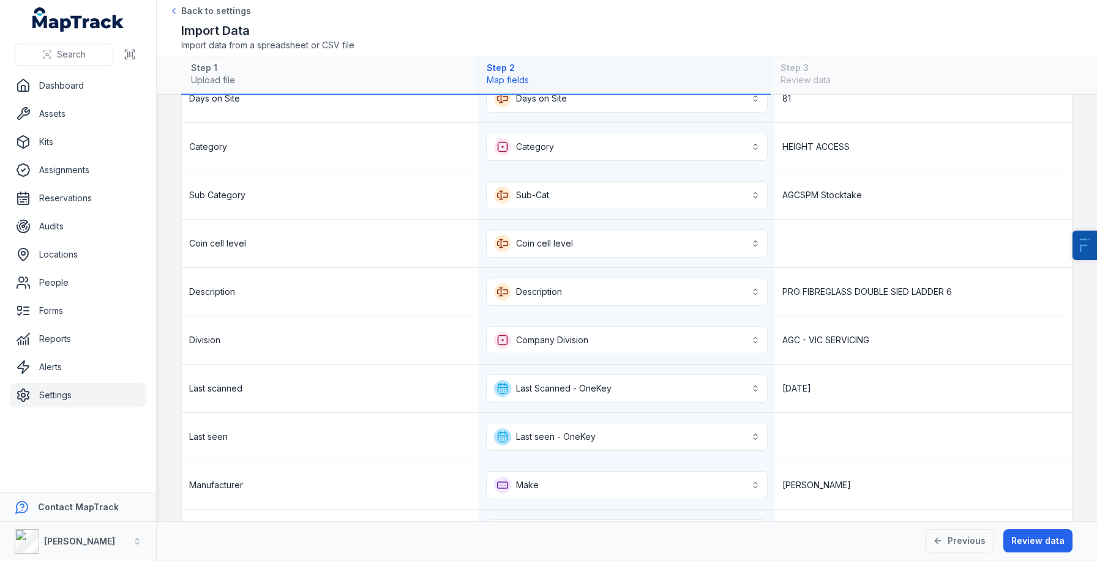
scroll to position [589, 0]
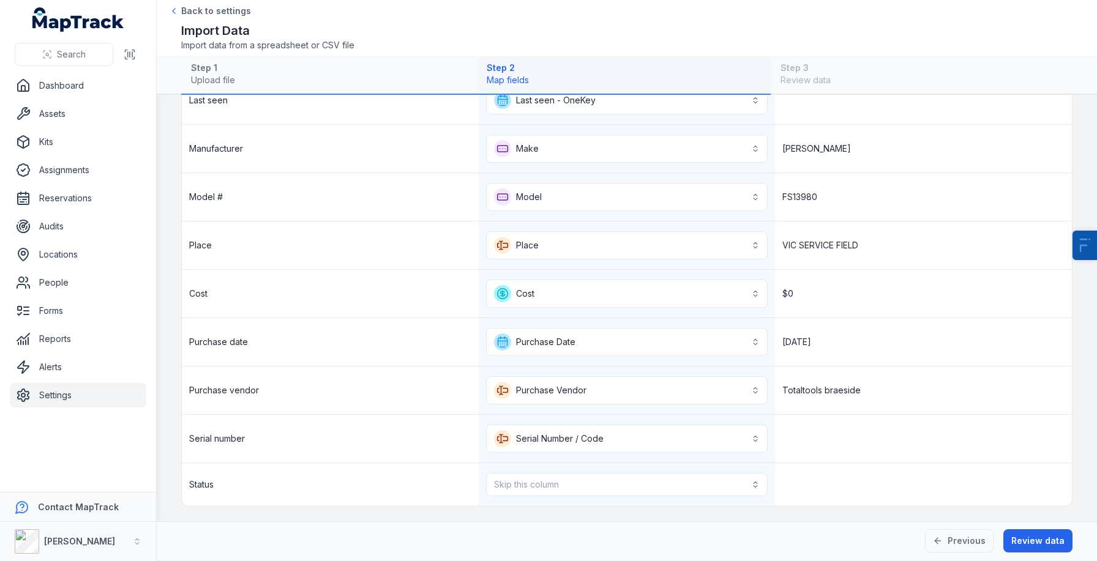
click at [906, 492] on div at bounding box center [923, 484] width 297 height 43
click at [1059, 547] on button "Review data" at bounding box center [1037, 540] width 69 height 23
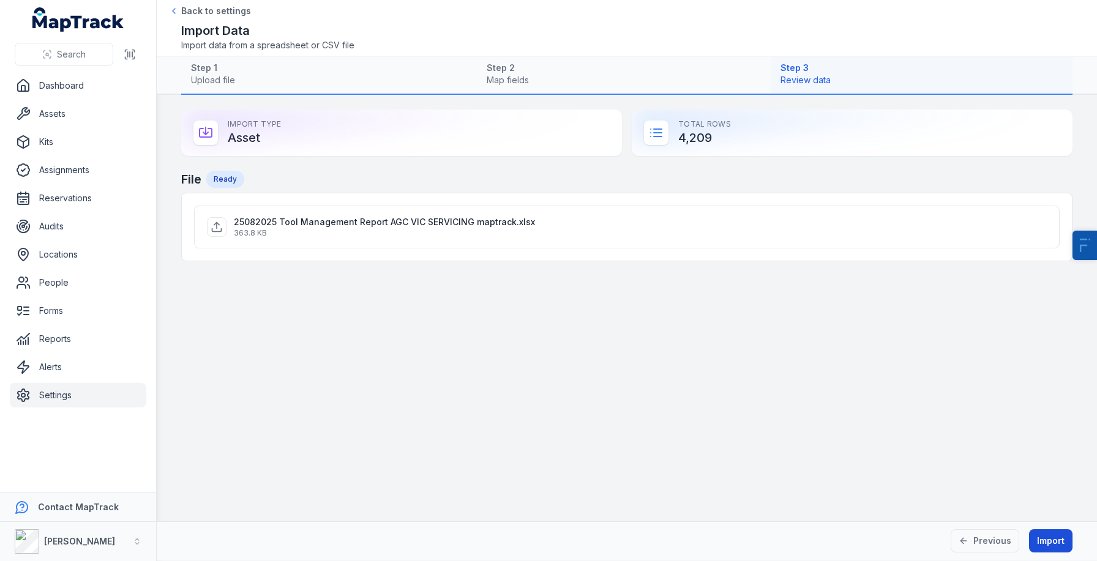
click at [1053, 543] on button "Import" at bounding box center [1050, 540] width 43 height 23
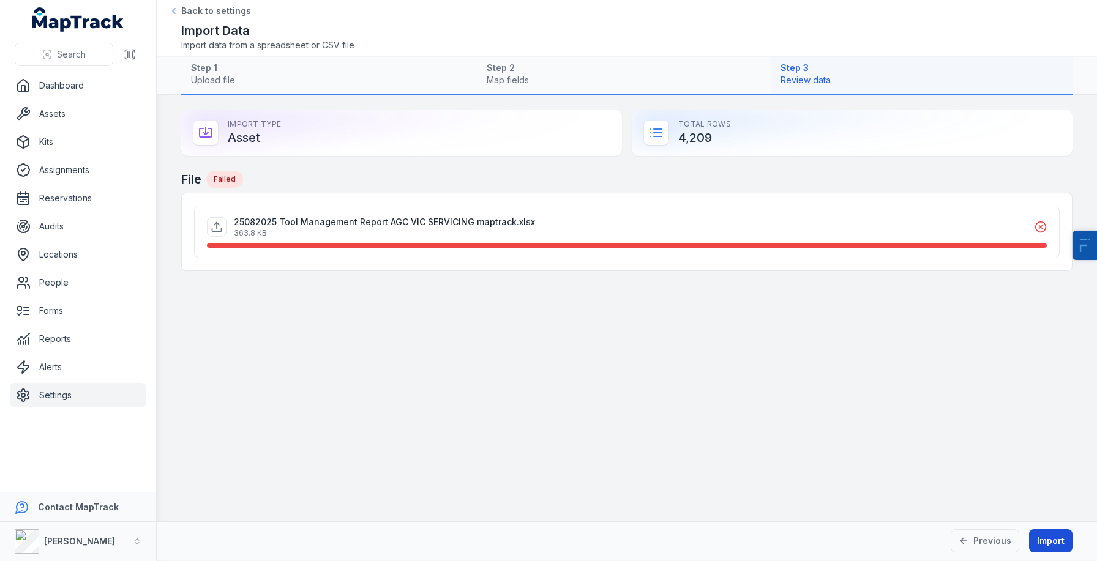
click at [1053, 543] on button "Import" at bounding box center [1050, 540] width 43 height 23
